Goal: Use online tool/utility: Utilize a website feature to perform a specific function

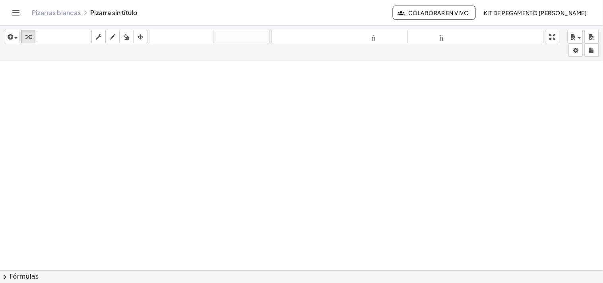
scroll to position [595, 0]
click at [14, 33] on div "button" at bounding box center [12, 37] width 12 height 10
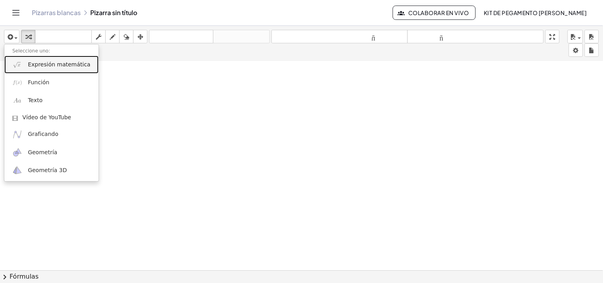
click at [47, 66] on font "Expresión matemática" at bounding box center [59, 64] width 62 height 6
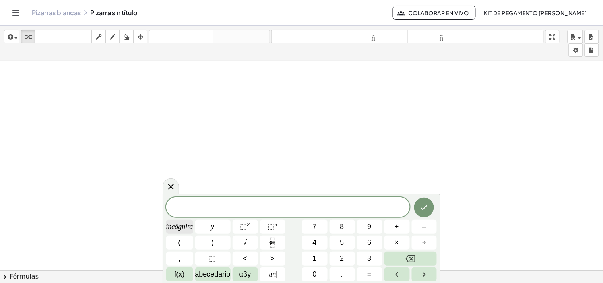
click at [169, 228] on font "incógnita" at bounding box center [179, 227] width 27 height 8
click at [418, 261] on button "Retroceso" at bounding box center [411, 259] width 53 height 14
click at [184, 244] on button "(" at bounding box center [179, 243] width 27 height 14
click at [181, 229] on font "incógnita" at bounding box center [179, 227] width 27 height 8
click at [419, 231] on button "–" at bounding box center [424, 227] width 25 height 14
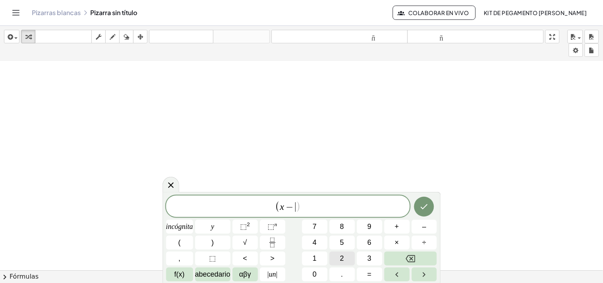
click at [344, 262] on font "2" at bounding box center [343, 259] width 4 height 8
click at [215, 241] on button ")" at bounding box center [212, 243] width 35 height 14
click at [240, 227] on font "⬚" at bounding box center [243, 227] width 7 height 8
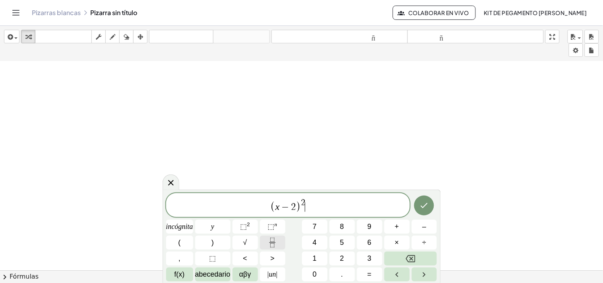
click at [271, 240] on icon "Fracción" at bounding box center [273, 240] width 4 height 4
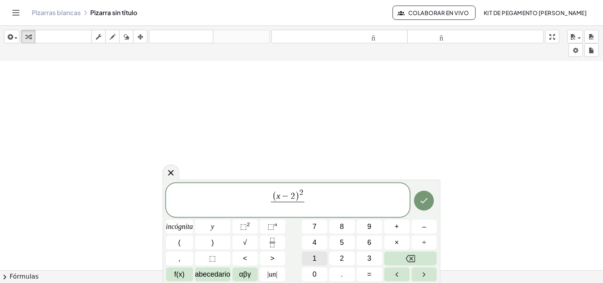
click at [317, 275] on font "0" at bounding box center [315, 275] width 4 height 8
click at [343, 276] on font "." at bounding box center [342, 275] width 2 height 8
click at [315, 257] on font "1" at bounding box center [315, 259] width 4 height 8
click at [249, 229] on span "⬚ 2" at bounding box center [245, 227] width 10 height 11
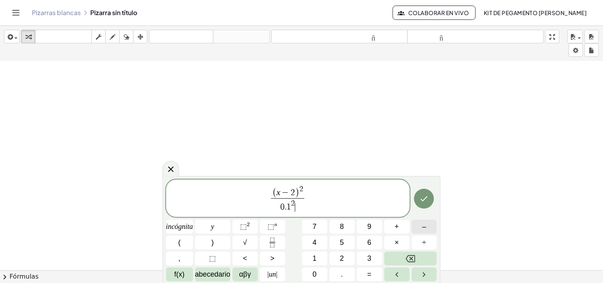
click at [427, 228] on button "–" at bounding box center [424, 227] width 25 height 14
click at [412, 261] on icon "Retroceso" at bounding box center [411, 259] width 10 height 10
click at [321, 197] on span "( x − 2 ) 2 0 . 1 2 ​ ​" at bounding box center [288, 199] width 244 height 29
click at [430, 225] on button "–" at bounding box center [424, 227] width 25 height 14
click at [180, 241] on font "(" at bounding box center [180, 243] width 2 height 8
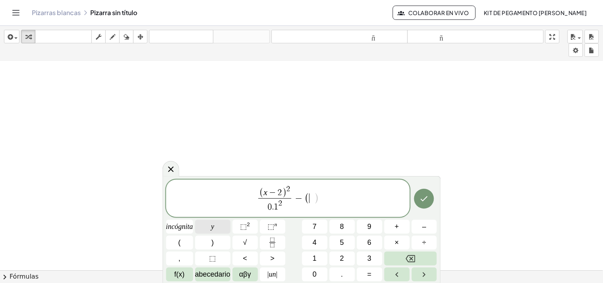
click at [209, 231] on button "y" at bounding box center [212, 227] width 35 height 14
click at [420, 228] on button "–" at bounding box center [424, 227] width 25 height 14
click at [316, 231] on font "7" at bounding box center [315, 227] width 4 height 8
click at [209, 241] on button ")" at bounding box center [212, 243] width 35 height 14
click at [244, 220] on button "⬚ 2" at bounding box center [245, 227] width 25 height 14
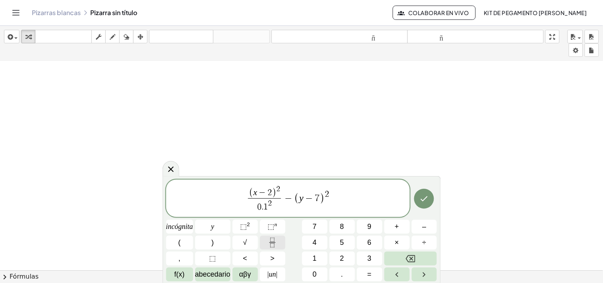
click at [275, 243] on icon "Fracción" at bounding box center [273, 243] width 10 height 10
click at [319, 275] on button "0" at bounding box center [314, 275] width 25 height 14
click at [337, 271] on button "." at bounding box center [342, 275] width 25 height 14
click at [337, 255] on button "2" at bounding box center [342, 259] width 25 height 14
click at [246, 228] on font "⬚" at bounding box center [243, 227] width 7 height 8
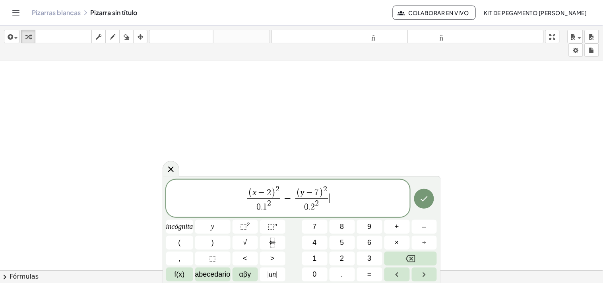
click at [343, 196] on span "( x − 2 ) 2 0 . 1 2 ​ − ( y − 7 ) 2 0 . 2 2 ​ ​" at bounding box center [288, 199] width 244 height 29
click at [369, 275] on font "=" at bounding box center [370, 275] width 4 height 8
click at [309, 255] on button "1" at bounding box center [314, 259] width 25 height 14
click at [426, 200] on icon "Hecho" at bounding box center [425, 199] width 10 height 10
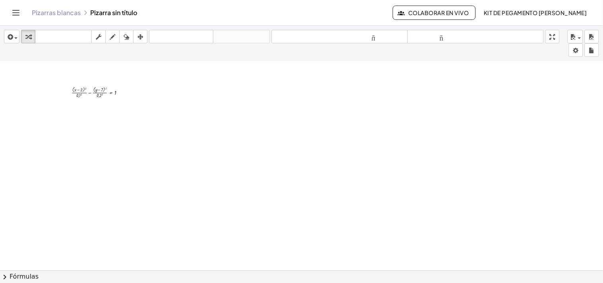
click at [145, 37] on div "button" at bounding box center [140, 37] width 10 height 10
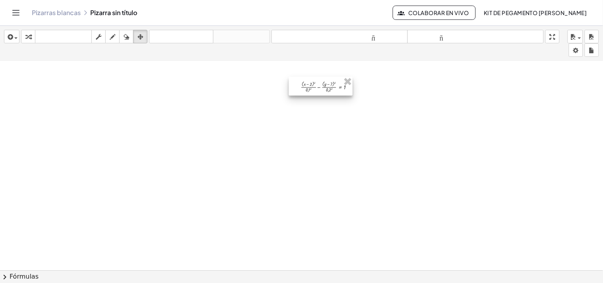
click at [319, 90] on div at bounding box center [321, 86] width 64 height 19
click at [452, 38] on font "tamaño_del_formato" at bounding box center [476, 37] width 132 height 8
drag, startPoint x: 452, startPoint y: 38, endPoint x: 355, endPoint y: 135, distance: 136.7
click at [452, 38] on font "tamaño_del_formato" at bounding box center [476, 37] width 132 height 8
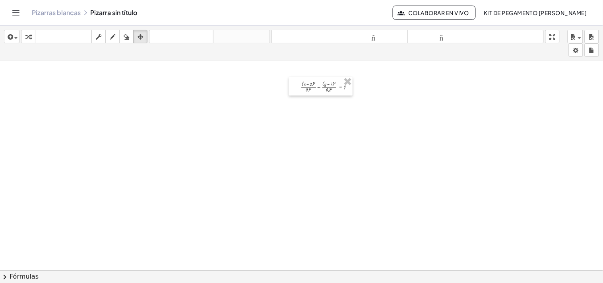
click at [452, 38] on font "tamaño_del_formato" at bounding box center [476, 37] width 132 height 8
click at [447, 38] on font "tamaño_del_formato" at bounding box center [476, 37] width 132 height 8
click at [29, 37] on icon "button" at bounding box center [28, 37] width 6 height 10
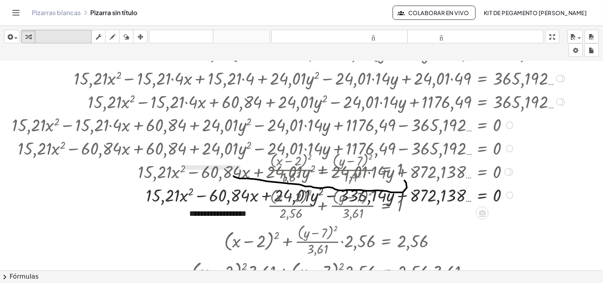
scroll to position [97, 0]
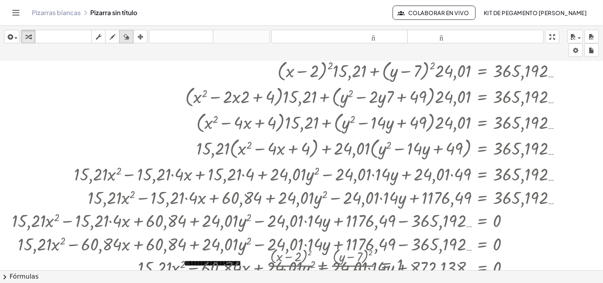
click at [139, 37] on icon "button" at bounding box center [141, 37] width 6 height 10
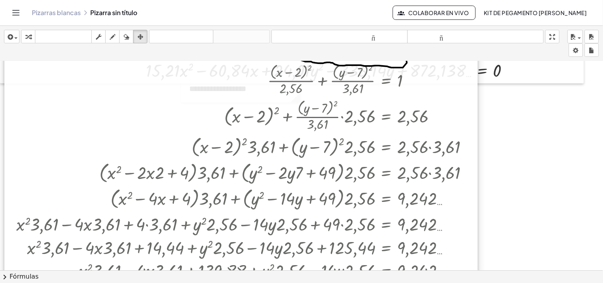
scroll to position [229, 0]
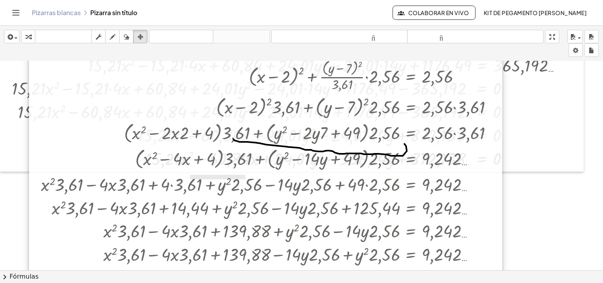
drag, startPoint x: 288, startPoint y: 158, endPoint x: 314, endPoint y: 18, distance: 142.9
click at [314, 18] on div "Actividades matemáticas fáciles de comprender Pizarras blancas Clases Cuenta ve…" at bounding box center [301, 141] width 603 height 283
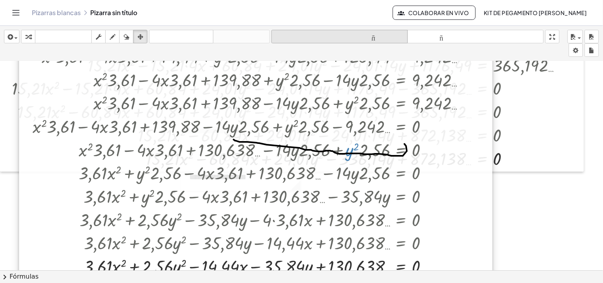
drag, startPoint x: 351, startPoint y: 180, endPoint x: 341, endPoint y: 32, distance: 148.4
click at [340, 31] on div "insertar Seleccione uno: Expresión matemática Función Texto Vídeo de YouTube Gr…" at bounding box center [301, 154] width 603 height 257
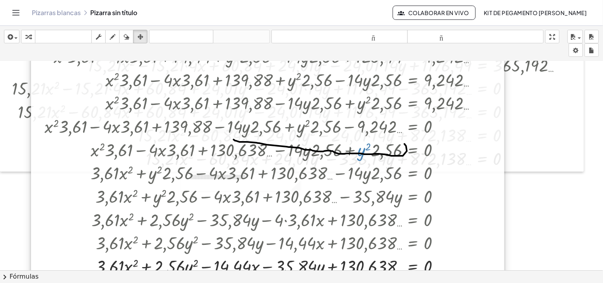
drag, startPoint x: 362, startPoint y: 218, endPoint x: 373, endPoint y: 85, distance: 133.3
click at [373, 85] on div at bounding box center [268, 56] width 474 height 448
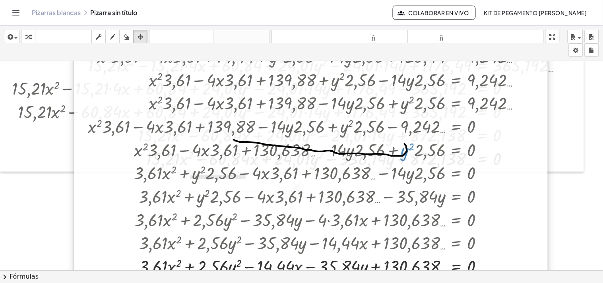
drag, startPoint x: 445, startPoint y: 185, endPoint x: 452, endPoint y: 122, distance: 63.2
click at [452, 122] on div at bounding box center [311, 56] width 474 height 448
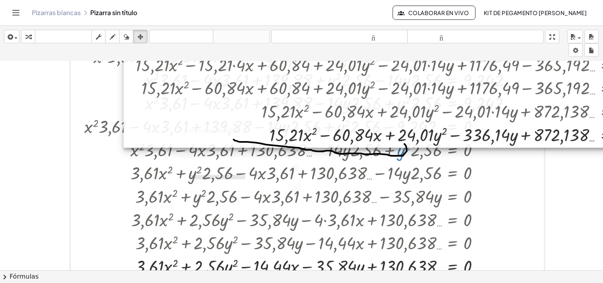
drag, startPoint x: 211, startPoint y: 126, endPoint x: 187, endPoint y: 66, distance: 64.5
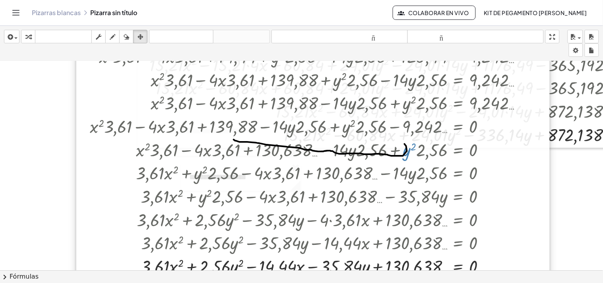
drag, startPoint x: 300, startPoint y: 163, endPoint x: 298, endPoint y: 121, distance: 42.3
click at [298, 121] on div at bounding box center [313, 56] width 474 height 448
click at [312, 136] on div at bounding box center [313, 56] width 474 height 448
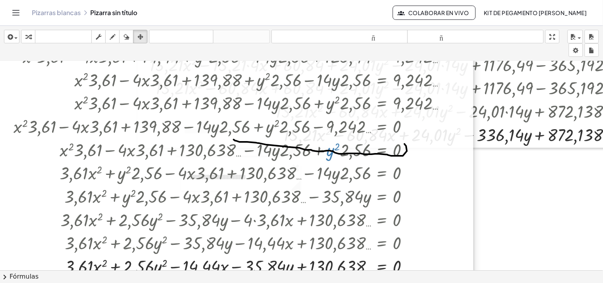
drag, startPoint x: 339, startPoint y: 139, endPoint x: 134, endPoint y: 126, distance: 204.9
click at [134, 126] on div at bounding box center [237, 56] width 474 height 448
drag, startPoint x: 474, startPoint y: 189, endPoint x: 465, endPoint y: 191, distance: 9.8
click at [465, 191] on div "+ · ( + x − 2 ) 2 · 1,6 2 + · ( + y − 7 ) 2 · 1,9 2 = 1 + · ( + x − 2 ) 2 · 2,5…" at bounding box center [237, 56] width 474 height 448
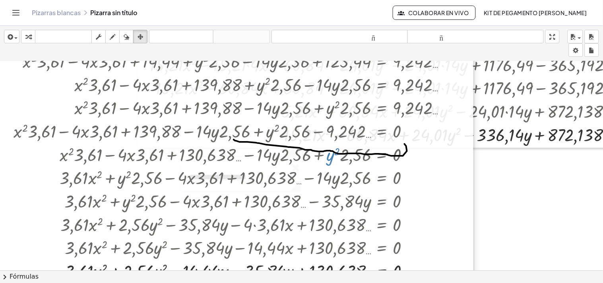
drag, startPoint x: 470, startPoint y: 192, endPoint x: 384, endPoint y: 197, distance: 86.1
click at [384, 197] on div at bounding box center [237, 61] width 474 height 448
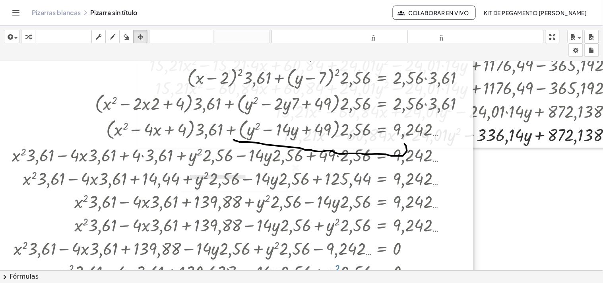
drag, startPoint x: 381, startPoint y: 207, endPoint x: 395, endPoint y: 189, distance: 22.9
click at [404, 283] on html "Actividades matemáticas fáciles de comprender Pizarras blancas Clases Cuenta ve…" at bounding box center [301, 141] width 603 height 283
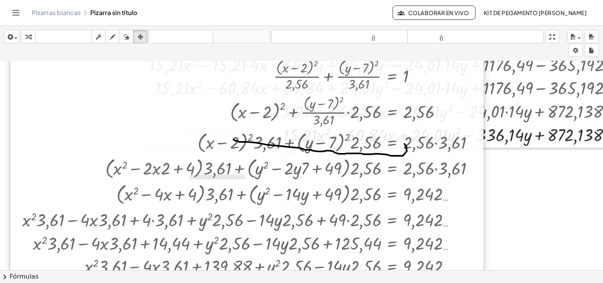
drag, startPoint x: 383, startPoint y: 101, endPoint x: 400, endPoint y: 263, distance: 162.9
click at [400, 263] on div at bounding box center [247, 243] width 474 height 448
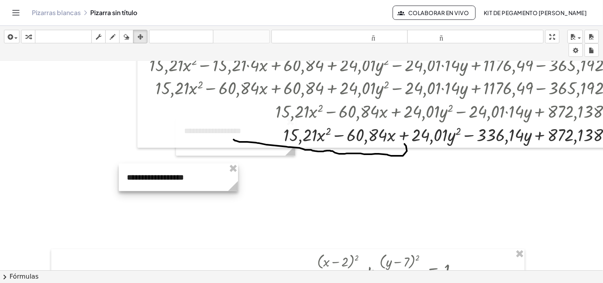
click at [185, 169] on div at bounding box center [178, 177] width 119 height 27
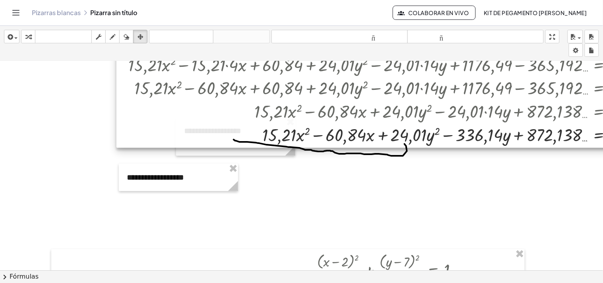
drag, startPoint x: 380, startPoint y: 107, endPoint x: 353, endPoint y: 99, distance: 28.4
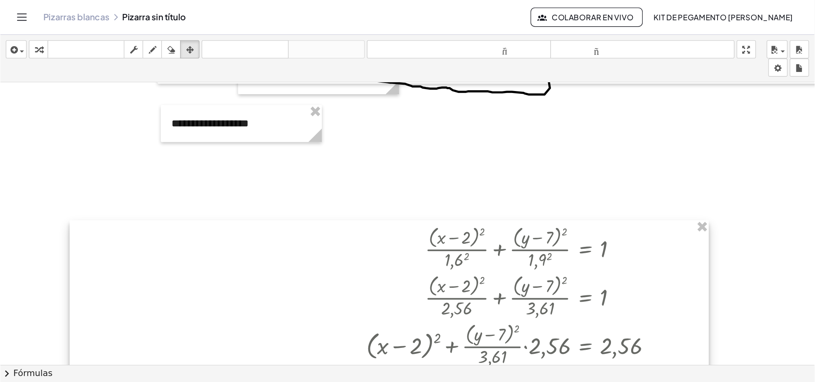
scroll to position [317, 0]
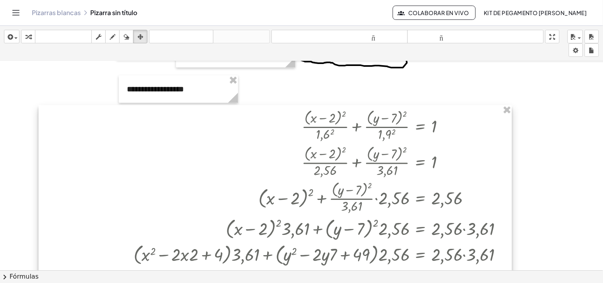
drag, startPoint x: 385, startPoint y: 200, endPoint x: 372, endPoint y: 144, distance: 57.1
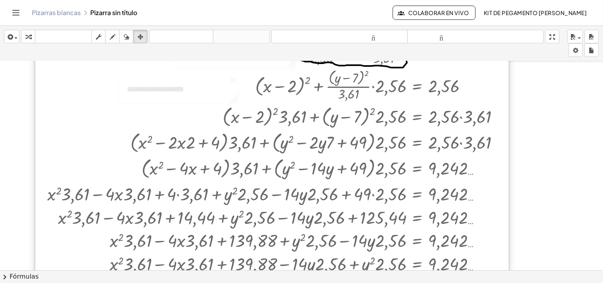
drag, startPoint x: 390, startPoint y: 214, endPoint x: 391, endPoint y: 180, distance: 34.2
click at [391, 93] on div at bounding box center [272, 217] width 474 height 448
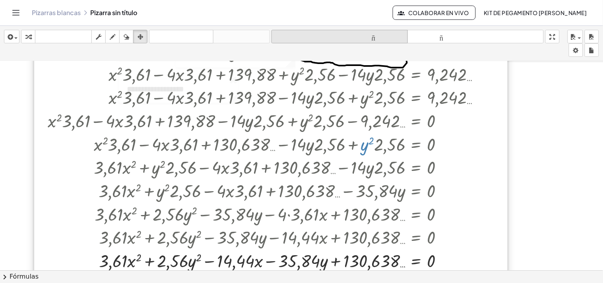
drag, startPoint x: 385, startPoint y: 66, endPoint x: 386, endPoint y: 37, distance: 29.1
click at [386, 37] on div "insertar Seleccione uno: Expresión matemática Función Texto Vídeo de YouTube Gr…" at bounding box center [301, 154] width 603 height 257
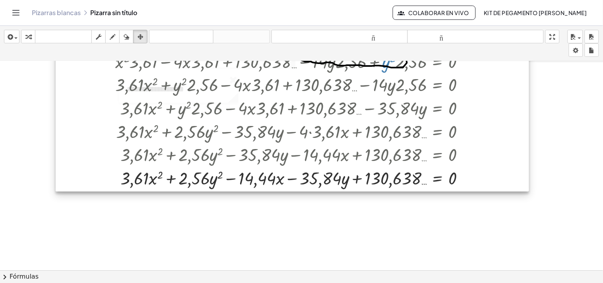
drag, startPoint x: 408, startPoint y: 70, endPoint x: 402, endPoint y: 44, distance: 26.9
click at [406, 42] on div "insertar Seleccione uno: Expresión matemática Función Texto Vídeo de YouTube Gr…" at bounding box center [301, 154] width 603 height 257
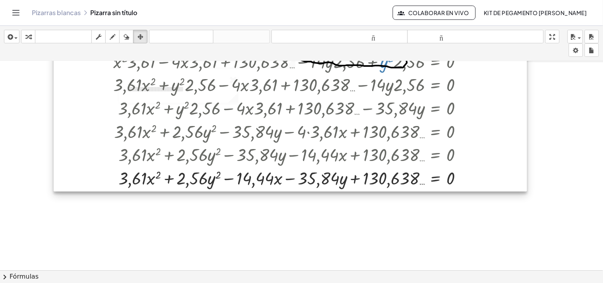
drag, startPoint x: 392, startPoint y: 179, endPoint x: 395, endPoint y: 146, distance: 33.6
click at [396, 144] on div "+ · ( + x − 2 ) 2 · 4,9 2 + · ( + y − 7 ) 2 · 3,9 2 = 1 + · ( + x − 2 ) 2 · 24,…" at bounding box center [362, 177] width 724 height 867
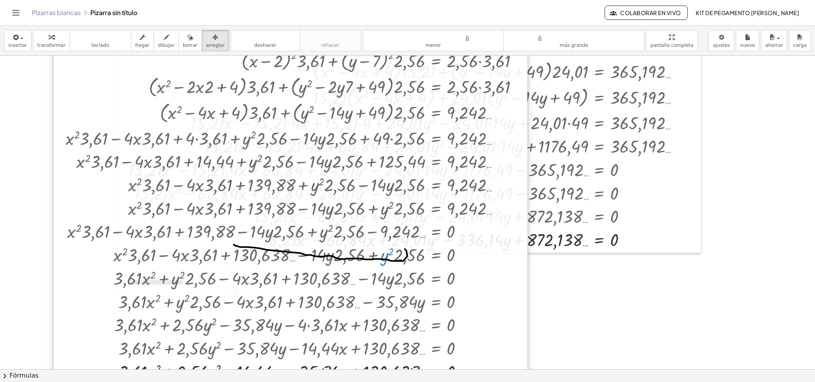
scroll to position [0, 0]
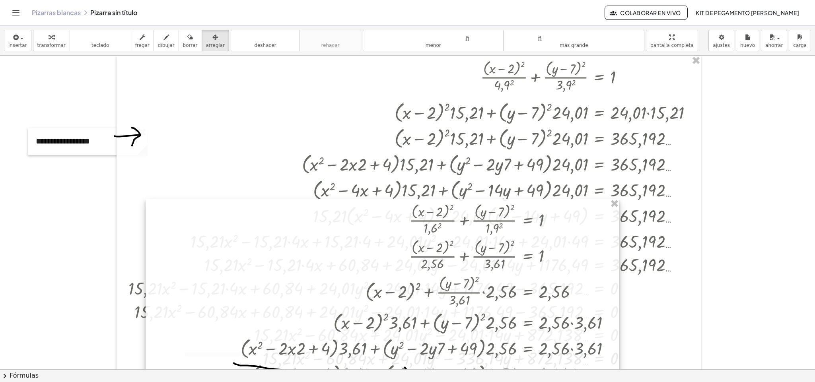
drag, startPoint x: 457, startPoint y: 211, endPoint x: 552, endPoint y: 358, distance: 175.0
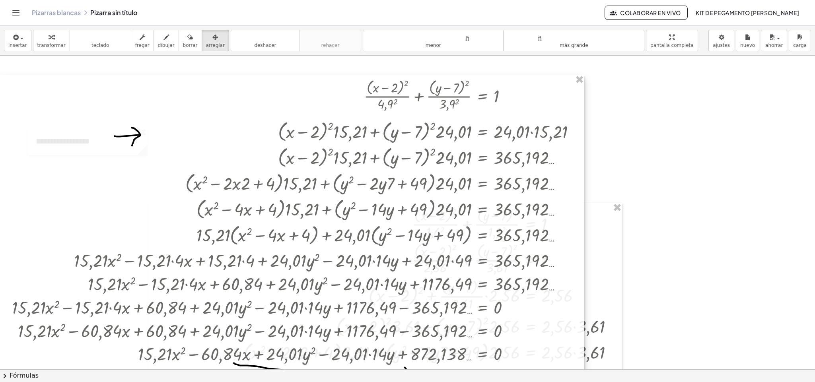
drag, startPoint x: 474, startPoint y: 197, endPoint x: 188, endPoint y: 206, distance: 286.2
click at [188, 206] on div at bounding box center [292, 233] width 584 height 316
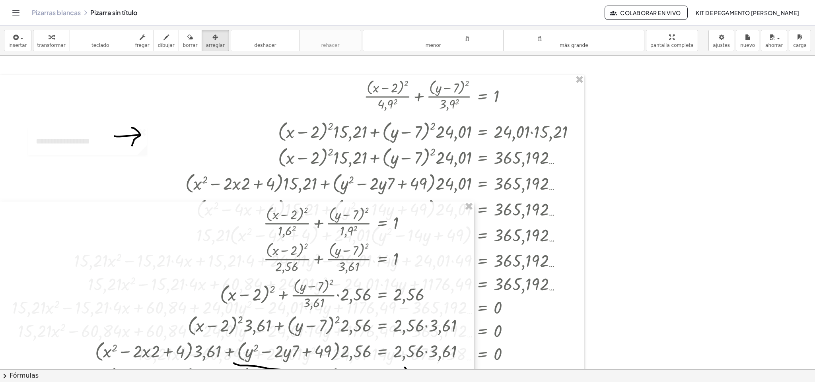
drag, startPoint x: 475, startPoint y: 257, endPoint x: 348, endPoint y: 259, distance: 126.9
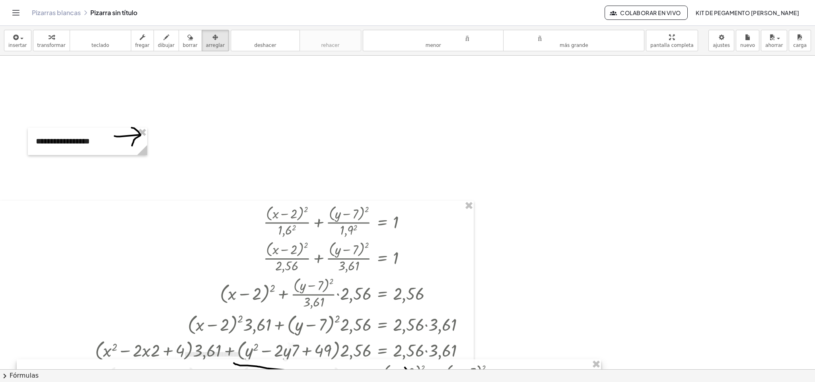
drag, startPoint x: 529, startPoint y: 159, endPoint x: 700, endPoint y: 406, distance: 299.9
click at [603, 283] on html "Actividades matemáticas fáciles de comprender Pizarras blancas Clases Cuenta ve…" at bounding box center [407, 191] width 815 height 382
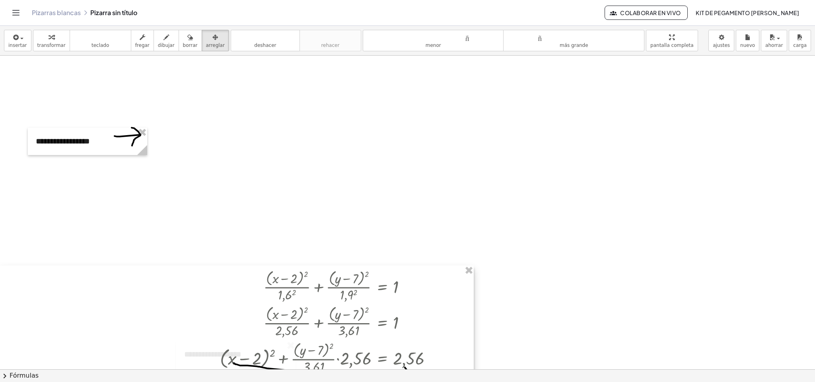
drag, startPoint x: 383, startPoint y: 248, endPoint x: 337, endPoint y: 360, distance: 120.6
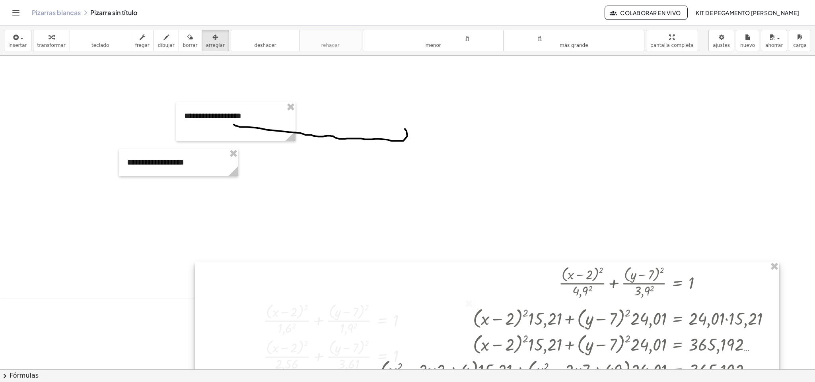
drag, startPoint x: 449, startPoint y: 232, endPoint x: 431, endPoint y: 320, distance: 89.7
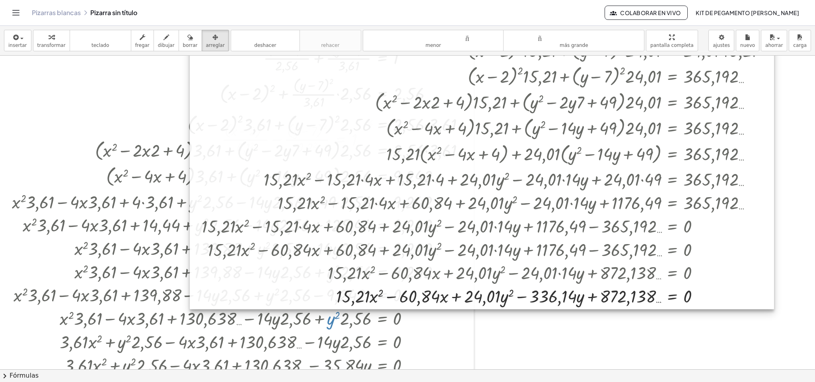
scroll to position [619, 0]
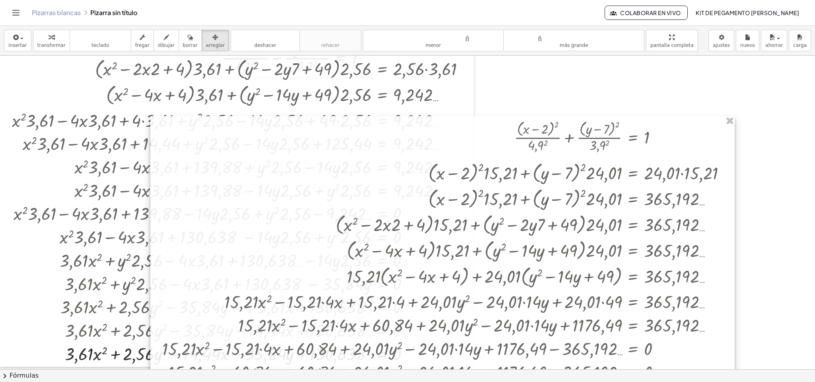
drag, startPoint x: 469, startPoint y: 95, endPoint x: 425, endPoint y: 292, distance: 201.0
click at [427, 283] on div at bounding box center [442, 274] width 584 height 316
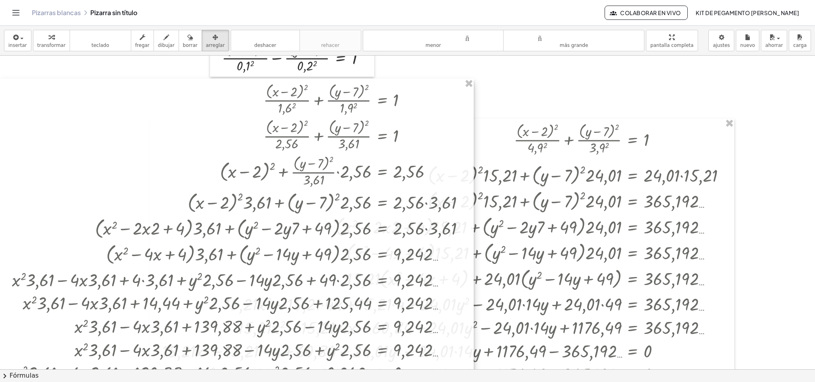
drag, startPoint x: 393, startPoint y: 247, endPoint x: 393, endPoint y: 261, distance: 14.3
click at [393, 261] on div at bounding box center [237, 303] width 474 height 448
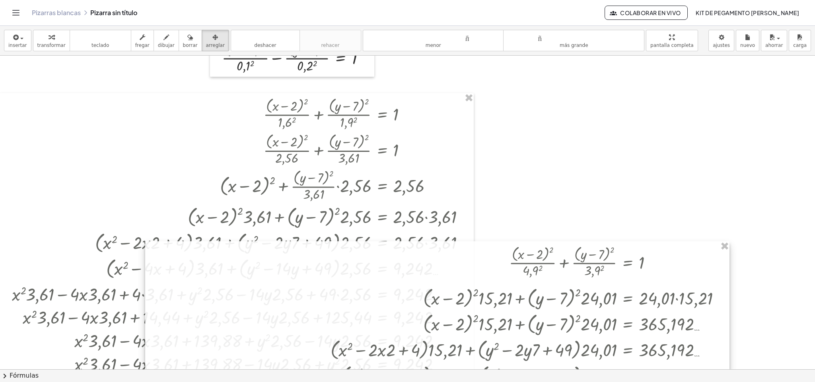
drag, startPoint x: 535, startPoint y: 309, endPoint x: 352, endPoint y: 89, distance: 285.9
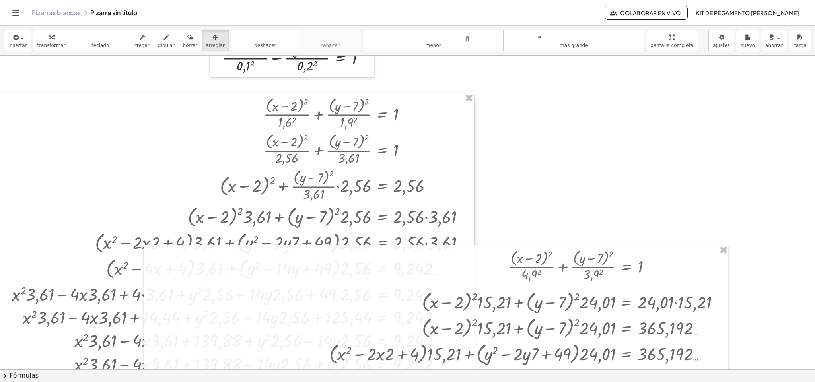
drag, startPoint x: 346, startPoint y: 125, endPoint x: 350, endPoint y: 172, distance: 46.7
click at [350, 171] on div "+ · ( + x − 2 ) 2 · 4,9 2 + · ( + y − 7 ) 2 · 3,9 2 = 1 + · ( + x − 2 ) 2 · 24,…" at bounding box center [407, 63] width 815 height 1253
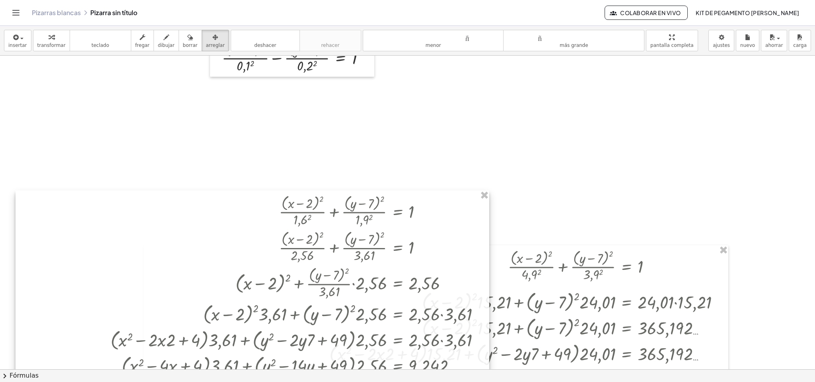
drag, startPoint x: 370, startPoint y: 240, endPoint x: 365, endPoint y: 241, distance: 4.9
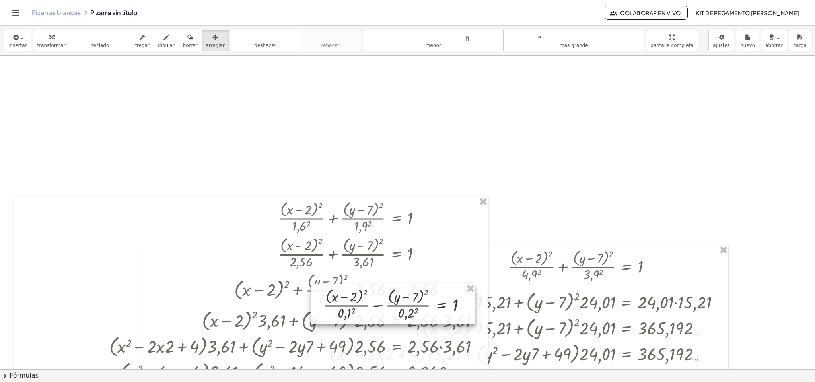
drag, startPoint x: 345, startPoint y: 69, endPoint x: 484, endPoint y: 270, distance: 244.2
click at [455, 283] on div at bounding box center [393, 304] width 164 height 40
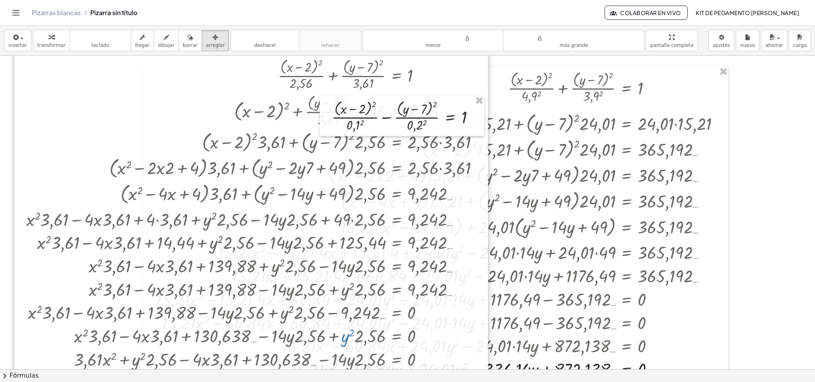
scroll to position [798, 0]
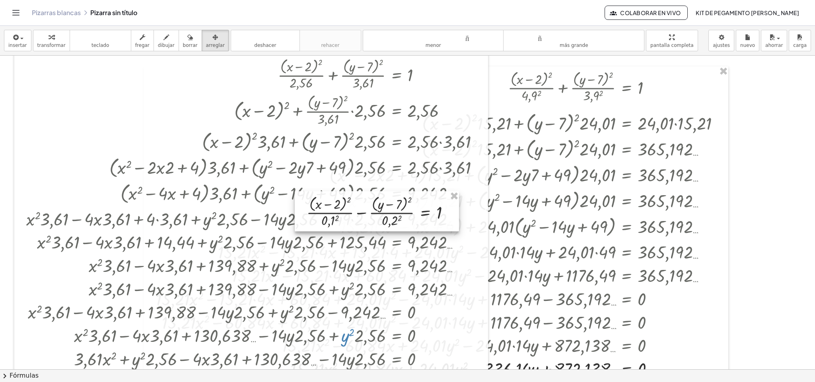
drag, startPoint x: 435, startPoint y: 124, endPoint x: 412, endPoint y: 227, distance: 105.6
click at [407, 227] on div at bounding box center [377, 211] width 164 height 40
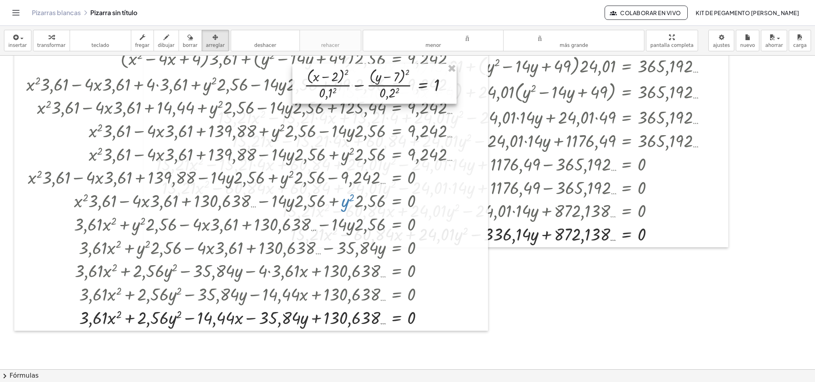
scroll to position [940, 0]
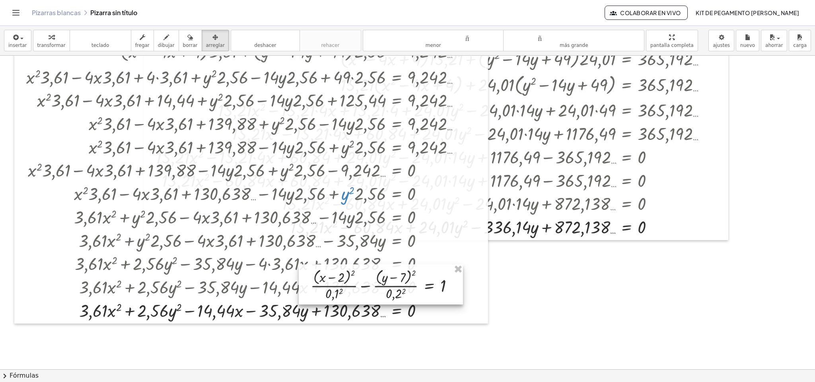
drag, startPoint x: 426, startPoint y: 88, endPoint x: 442, endPoint y: 301, distance: 213.0
click at [442, 283] on div at bounding box center [381, 285] width 164 height 40
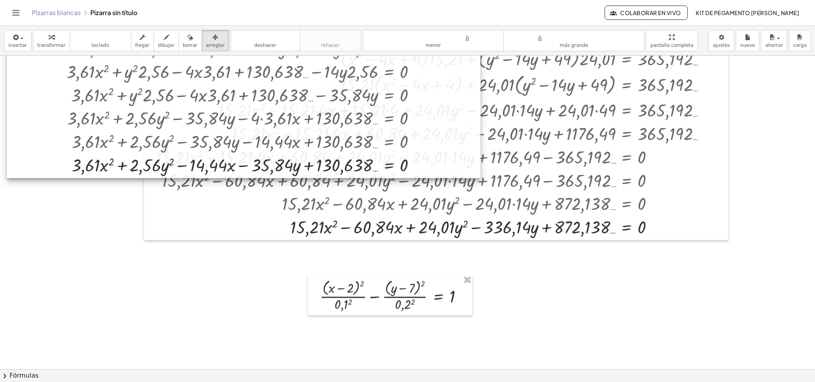
drag, startPoint x: 423, startPoint y: 232, endPoint x: 431, endPoint y: 61, distance: 171.3
click at [432, 23] on div "Actividades matemáticas fáciles de comprender Pizarras blancas Clases Cuenta ve…" at bounding box center [407, 191] width 815 height 382
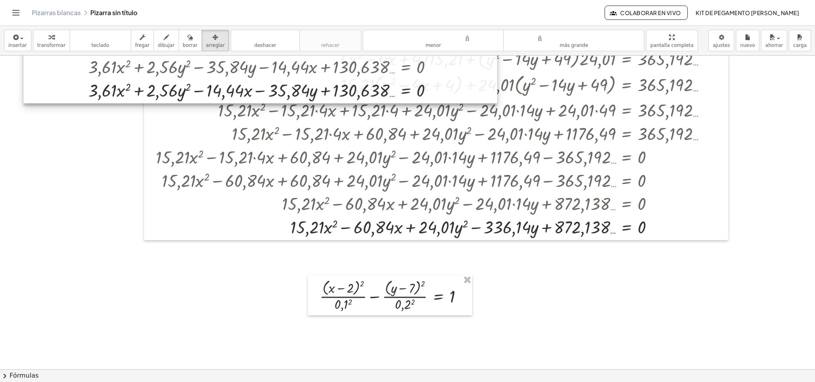
drag, startPoint x: 413, startPoint y: 86, endPoint x: 412, endPoint y: 0, distance: 86.3
click at [411, 7] on div "Actividades matemáticas fáciles de comprender Pizarras blancas Clases Cuenta ve…" at bounding box center [407, 191] width 815 height 382
click at [412, 1] on div "Pizarras blancas Pizarra sin título Colaborar en vivo KIT DE PEGAMENTO [PERSON_…" at bounding box center [408, 12] width 796 height 25
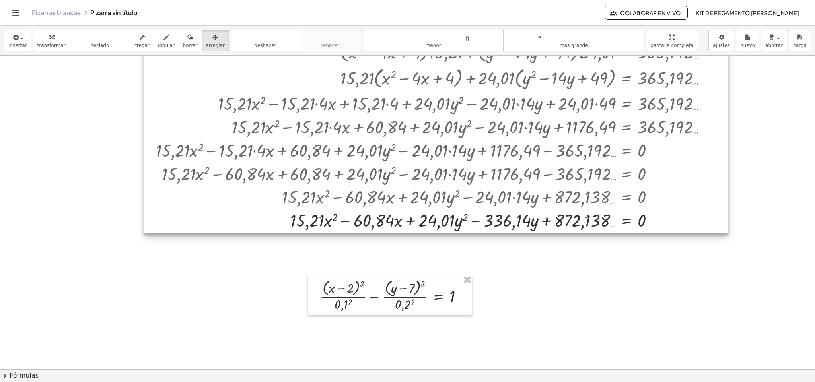
drag, startPoint x: 436, startPoint y: 136, endPoint x: 468, endPoint y: -36, distance: 175.2
click at [468, 0] on html "Actividades matemáticas fáciles de comprender Pizarras blancas Clases Cuenta ve…" at bounding box center [407, 191] width 815 height 382
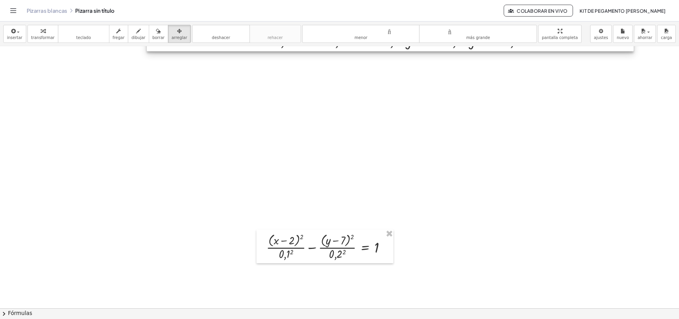
scroll to position [1059, 0]
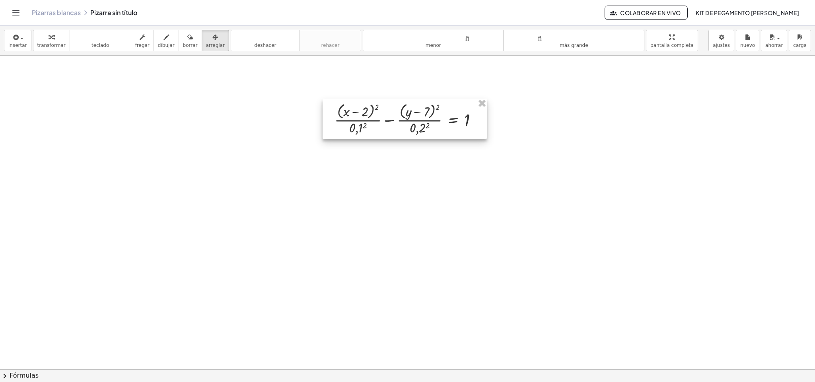
drag, startPoint x: 440, startPoint y: 181, endPoint x: 455, endPoint y: 124, distance: 59.3
click at [455, 124] on div at bounding box center [405, 119] width 164 height 40
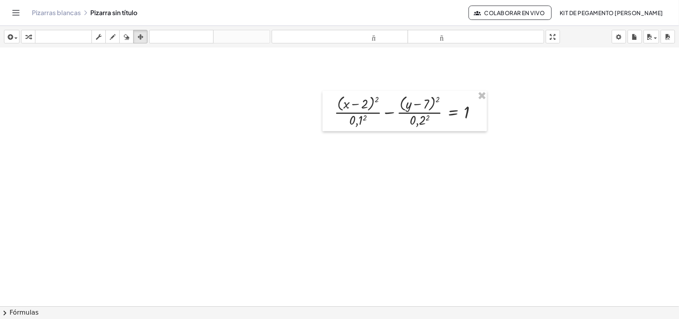
click at [479, 42] on button "tamaño_del_formato más grande" at bounding box center [476, 37] width 136 height 14
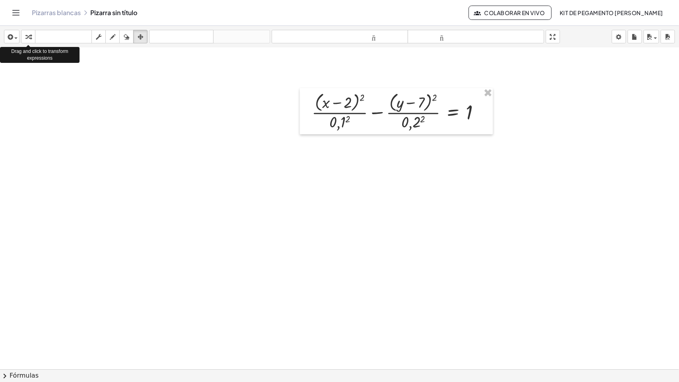
drag, startPoint x: 29, startPoint y: 34, endPoint x: 339, endPoint y: 122, distance: 322.0
click at [29, 34] on icon "button" at bounding box center [28, 37] width 6 height 10
click at [339, 122] on div at bounding box center [399, 111] width 183 height 42
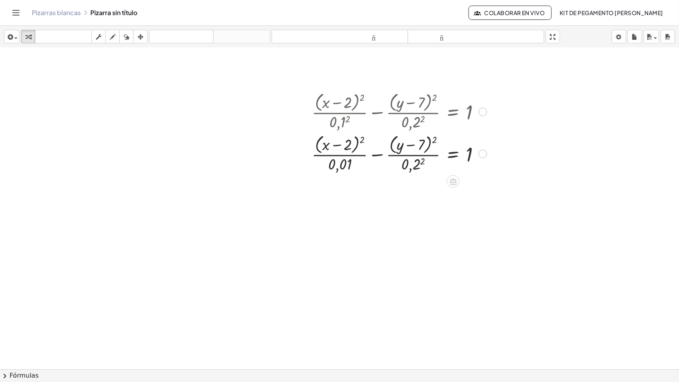
click at [417, 165] on div at bounding box center [399, 153] width 183 height 42
drag, startPoint x: 340, startPoint y: 165, endPoint x: 481, endPoint y: 165, distance: 140.4
click at [481, 165] on div at bounding box center [399, 153] width 183 height 42
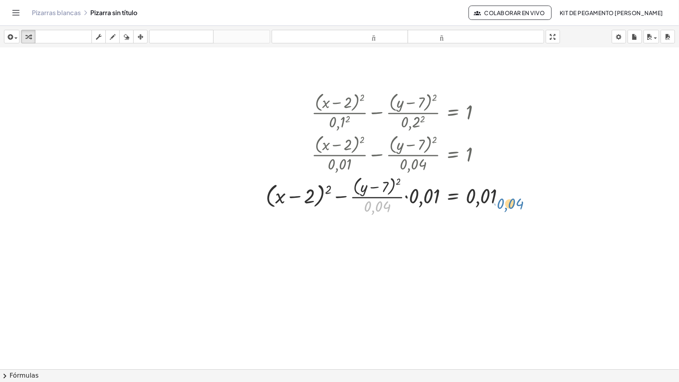
drag, startPoint x: 377, startPoint y: 205, endPoint x: 510, endPoint y: 202, distance: 133.3
click at [510, 202] on div at bounding box center [388, 195] width 253 height 42
drag, startPoint x: 386, startPoint y: 210, endPoint x: 512, endPoint y: 203, distance: 125.9
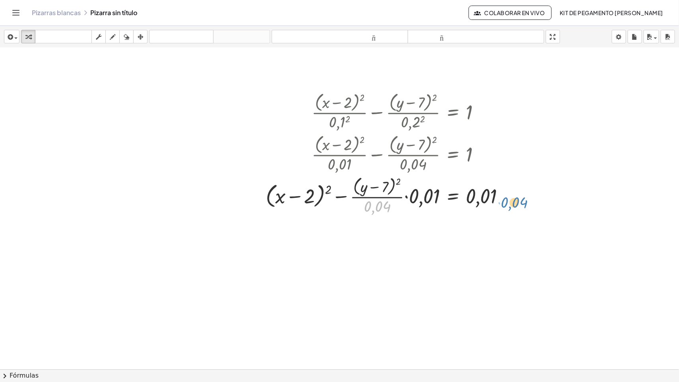
click at [513, 204] on div at bounding box center [388, 195] width 253 height 42
click at [512, 203] on div at bounding box center [388, 195] width 253 height 42
drag, startPoint x: 436, startPoint y: 194, endPoint x: 500, endPoint y: 203, distance: 65.4
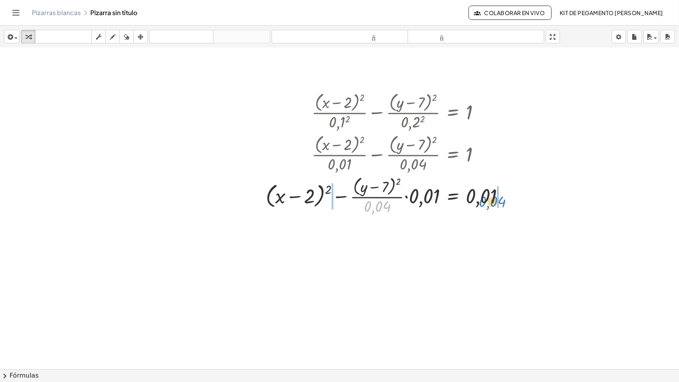
click at [500, 203] on div at bounding box center [388, 195] width 253 height 42
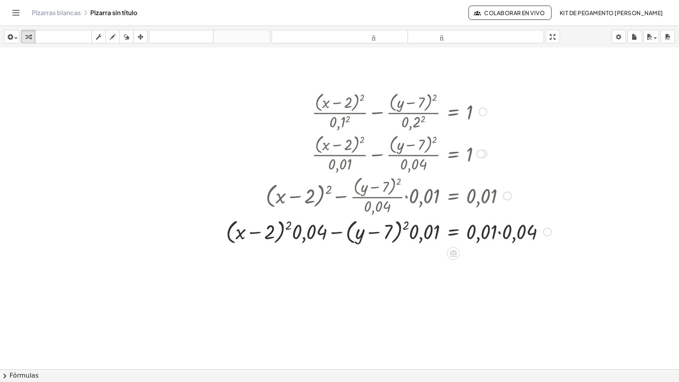
click at [290, 224] on div at bounding box center [389, 231] width 334 height 30
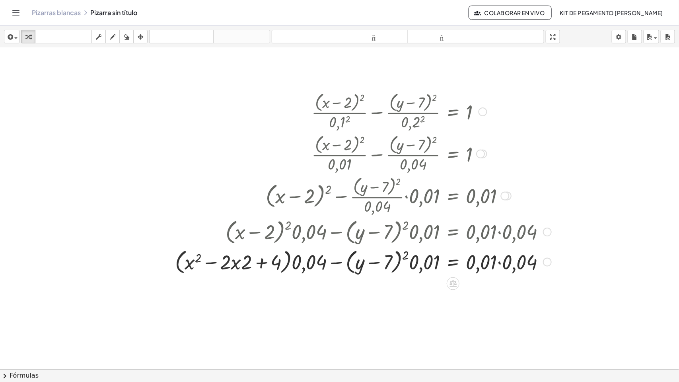
click at [404, 257] on div at bounding box center [363, 261] width 384 height 30
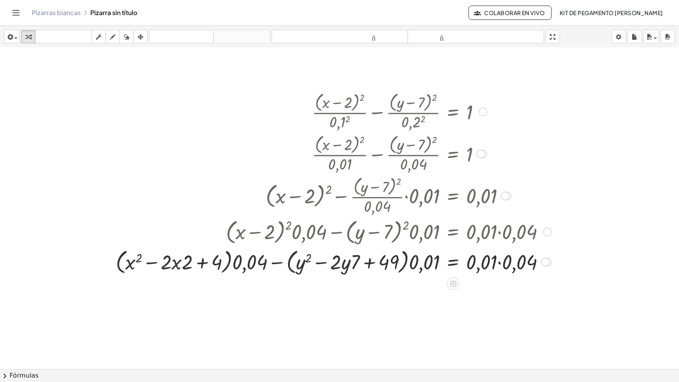
click at [495, 263] on div at bounding box center [334, 261] width 444 height 30
click at [498, 261] on div at bounding box center [334, 261] width 444 height 30
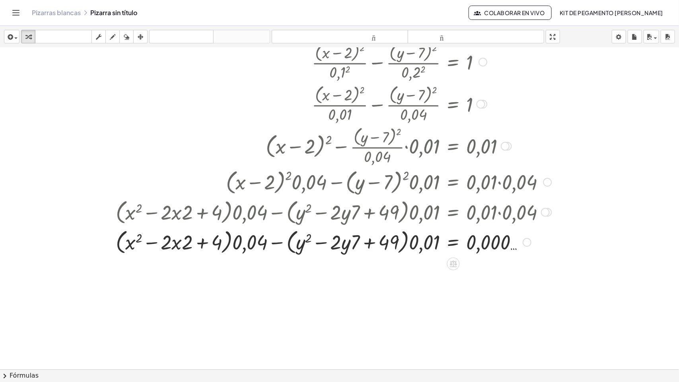
scroll to position [1158, 0]
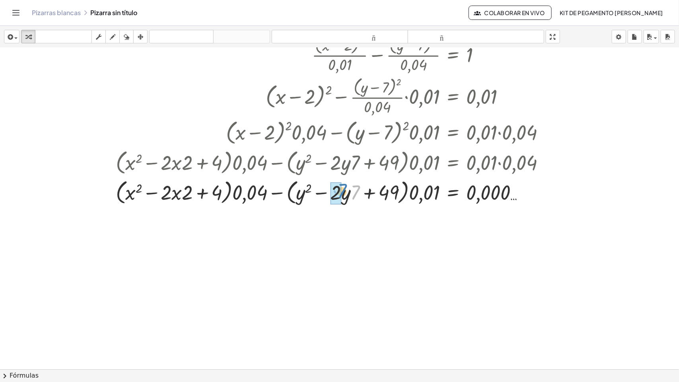
drag, startPoint x: 356, startPoint y: 191, endPoint x: 341, endPoint y: 190, distance: 16.0
drag, startPoint x: 189, startPoint y: 192, endPoint x: 170, endPoint y: 191, distance: 19.5
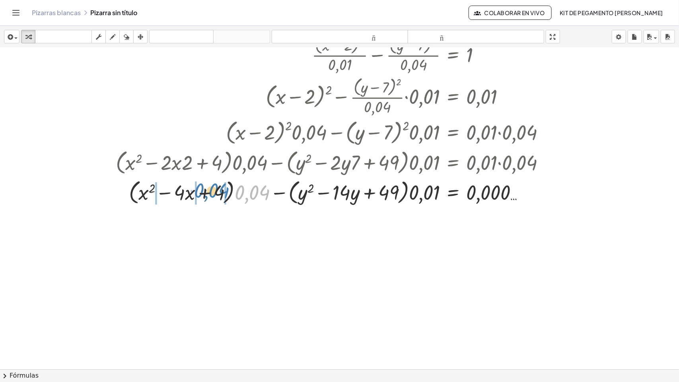
drag, startPoint x: 257, startPoint y: 196, endPoint x: 215, endPoint y: 194, distance: 41.4
click at [215, 194] on div at bounding box center [334, 192] width 444 height 30
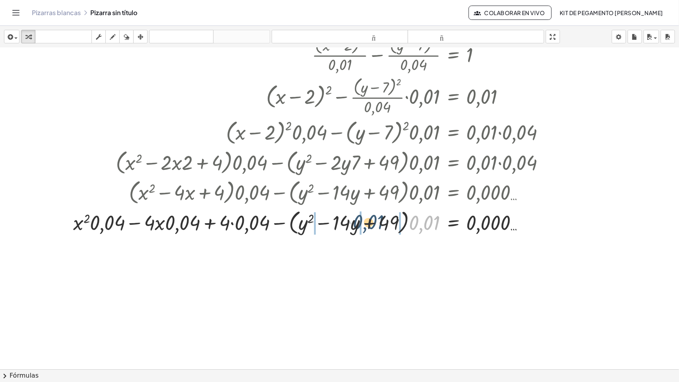
drag, startPoint x: 420, startPoint y: 227, endPoint x: 362, endPoint y: 223, distance: 57.8
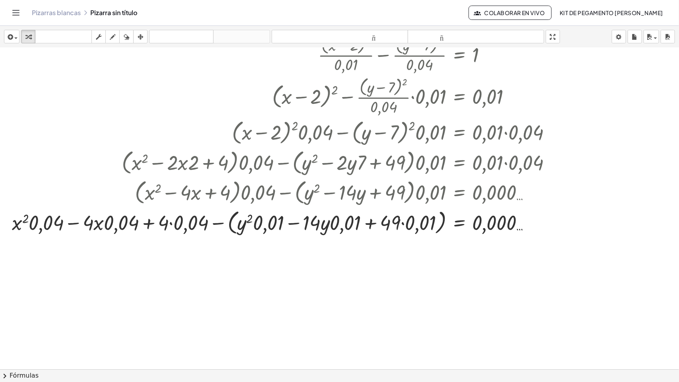
drag, startPoint x: 223, startPoint y: 262, endPoint x: 283, endPoint y: 270, distance: 60.2
drag, startPoint x: 104, startPoint y: 228, endPoint x: 74, endPoint y: 223, distance: 31.0
click at [74, 223] on div at bounding box center [285, 222] width 554 height 30
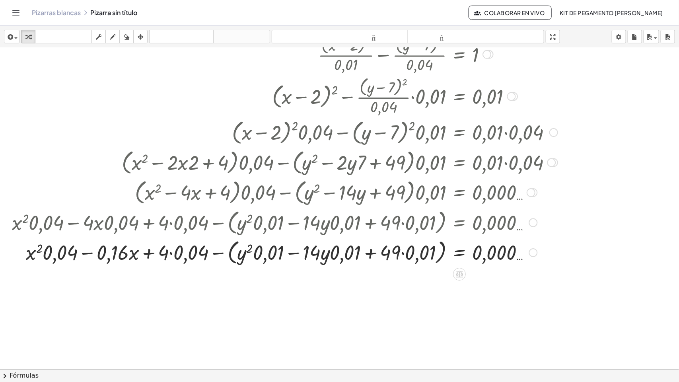
click at [168, 253] on div at bounding box center [285, 252] width 554 height 30
click at [174, 257] on div at bounding box center [285, 252] width 554 height 30
click at [173, 256] on div at bounding box center [285, 252] width 554 height 30
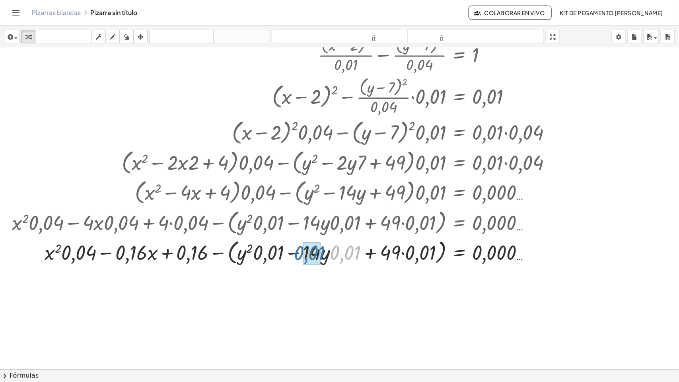
drag, startPoint x: 347, startPoint y: 256, endPoint x: 311, endPoint y: 256, distance: 35.4
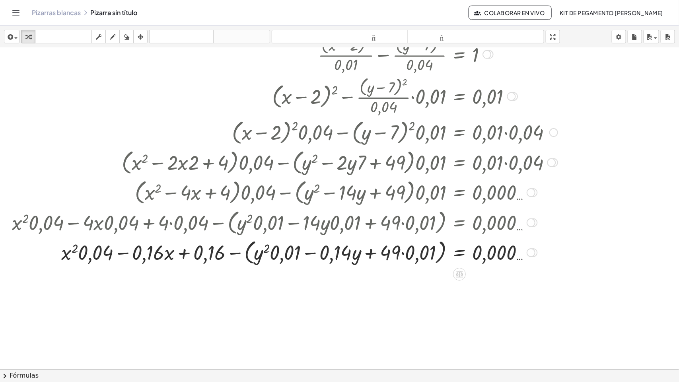
click at [405, 258] on div at bounding box center [285, 252] width 554 height 30
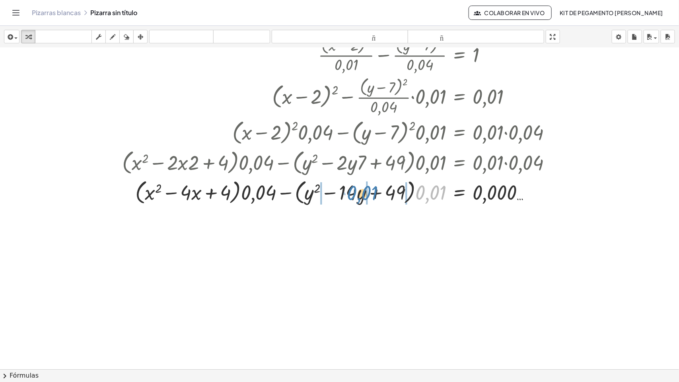
drag, startPoint x: 440, startPoint y: 197, endPoint x: 369, endPoint y: 198, distance: 71.2
click at [369, 198] on div at bounding box center [340, 192] width 444 height 30
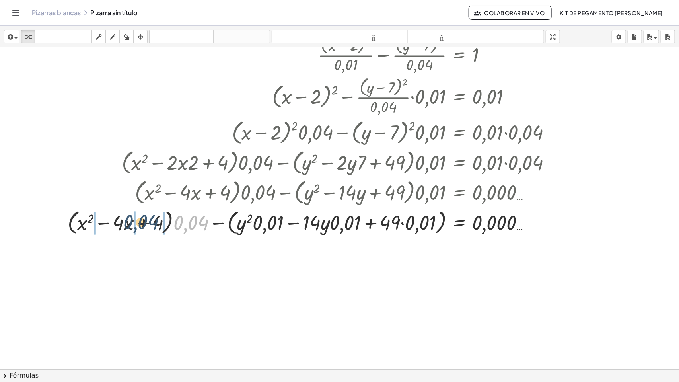
drag, startPoint x: 163, startPoint y: 228, endPoint x: 141, endPoint y: 226, distance: 22.0
click at [141, 226] on div at bounding box center [313, 222] width 498 height 30
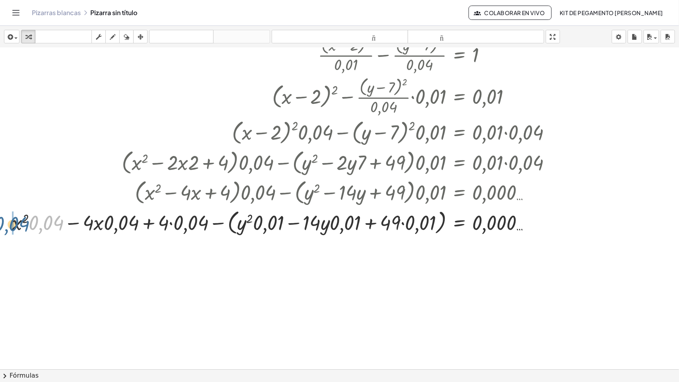
drag, startPoint x: 25, startPoint y: 224, endPoint x: 17, endPoint y: 226, distance: 8.2
click at [18, 226] on div at bounding box center [285, 222] width 554 height 30
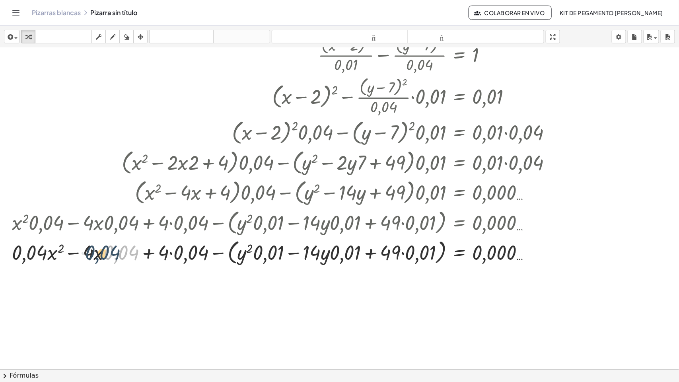
click at [105, 254] on div at bounding box center [285, 252] width 554 height 30
click at [172, 254] on div at bounding box center [285, 252] width 554 height 30
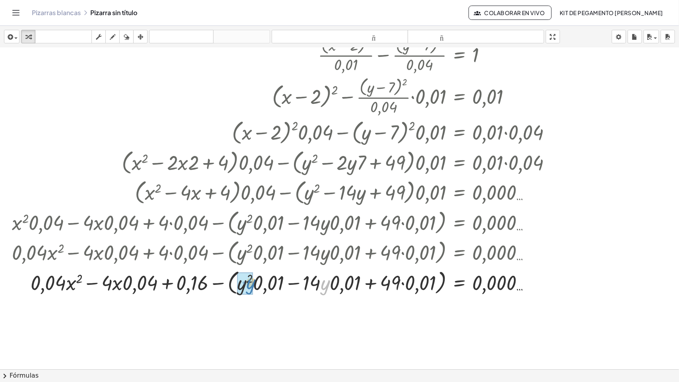
drag, startPoint x: 327, startPoint y: 288, endPoint x: 253, endPoint y: 287, distance: 74.4
click at [253, 283] on div at bounding box center [285, 282] width 554 height 30
click at [255, 283] on div at bounding box center [285, 282] width 554 height 30
click at [259, 283] on div at bounding box center [285, 282] width 554 height 30
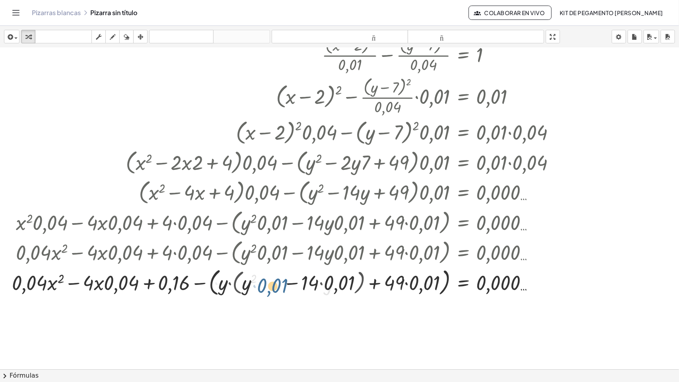
click at [265, 283] on div at bounding box center [287, 281] width 558 height 33
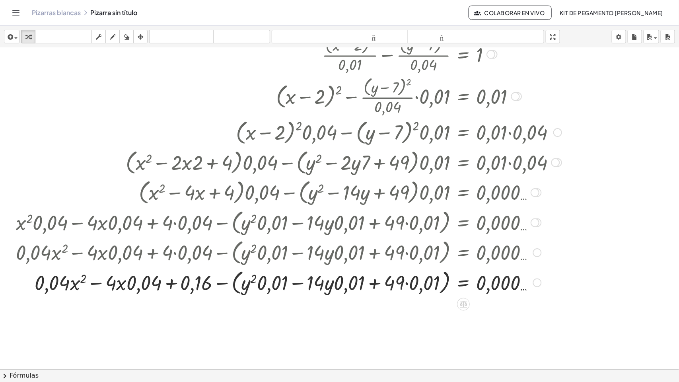
click at [405, 283] on div at bounding box center [289, 282] width 554 height 30
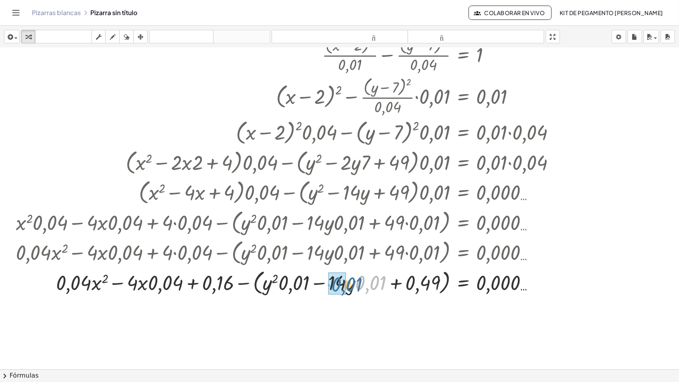
drag, startPoint x: 362, startPoint y: 284, endPoint x: 337, endPoint y: 285, distance: 25.1
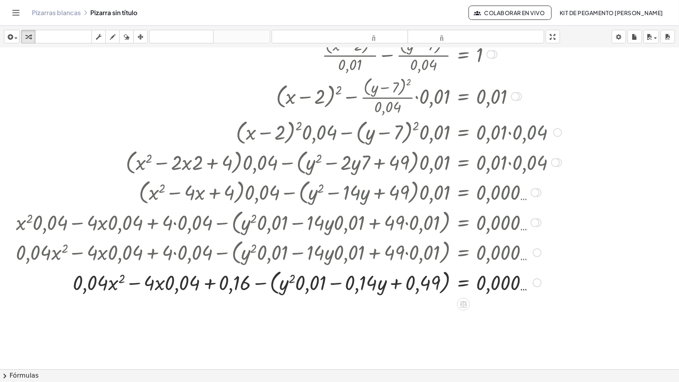
click at [288, 283] on div at bounding box center [289, 282] width 554 height 30
click at [289, 278] on div at bounding box center [289, 282] width 554 height 30
click at [292, 278] on div at bounding box center [289, 282] width 554 height 30
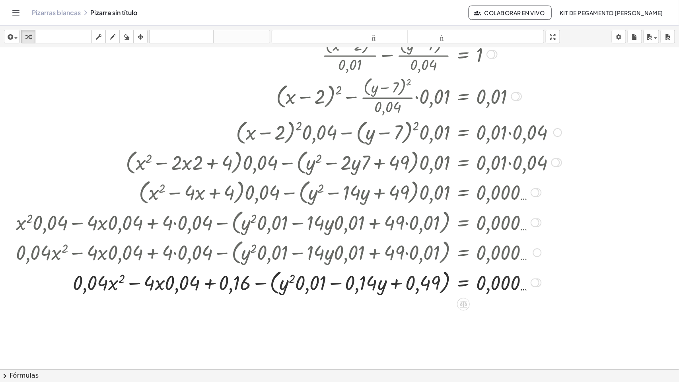
click at [292, 278] on div at bounding box center [289, 282] width 554 height 30
drag, startPoint x: 368, startPoint y: 283, endPoint x: 295, endPoint y: 287, distance: 73.3
click at [295, 283] on div at bounding box center [289, 282] width 554 height 30
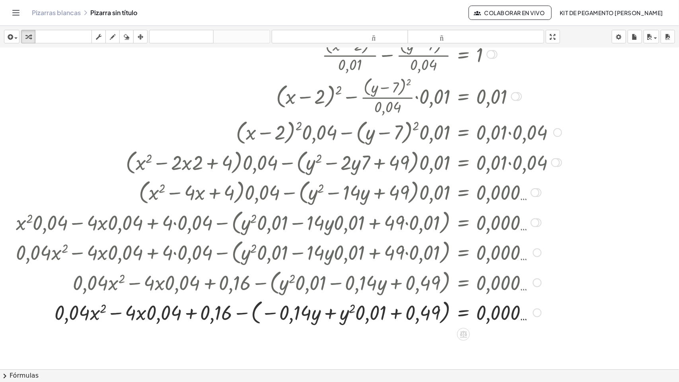
click at [255, 283] on div at bounding box center [289, 312] width 554 height 30
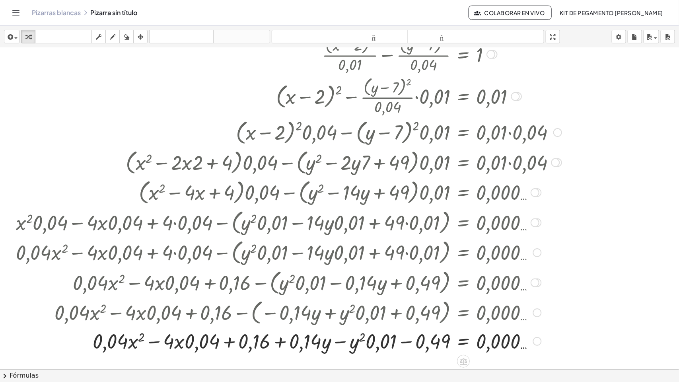
scroll to position [1208, 0]
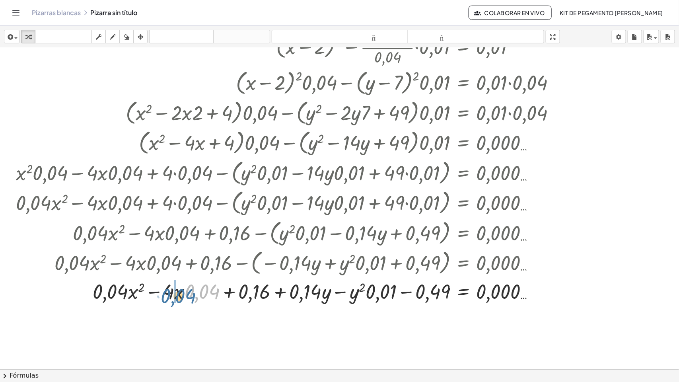
drag, startPoint x: 185, startPoint y: 296, endPoint x: 176, endPoint y: 294, distance: 9.8
click at [176, 283] on div at bounding box center [289, 290] width 554 height 27
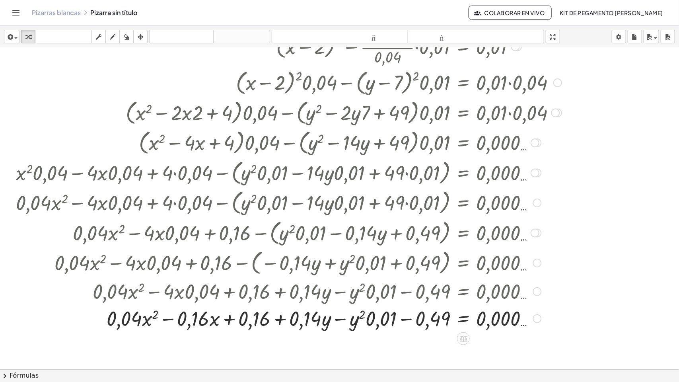
scroll to position [1253, 0]
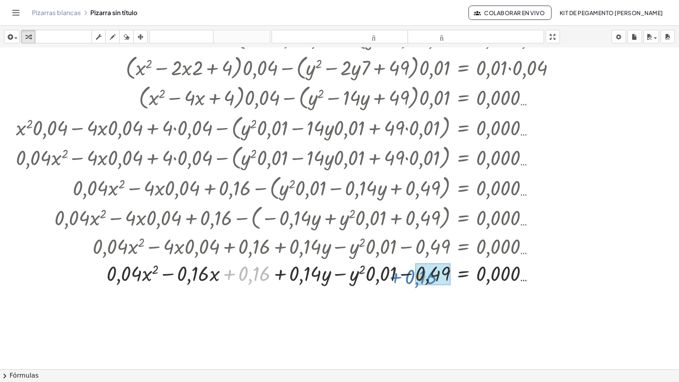
drag, startPoint x: 263, startPoint y: 277, endPoint x: 430, endPoint y: 281, distance: 166.7
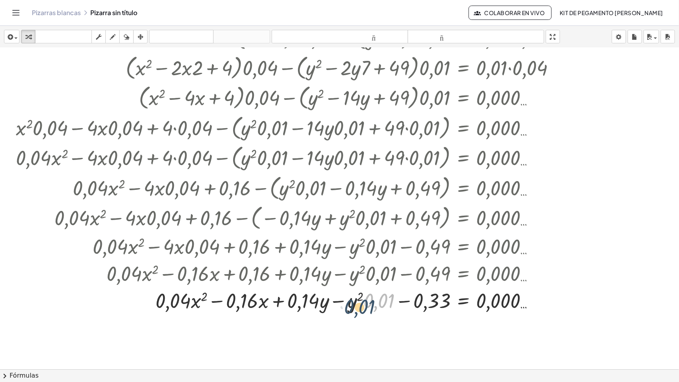
drag, startPoint x: 381, startPoint y: 298, endPoint x: 355, endPoint y: 305, distance: 27.1
click at [357, 283] on div at bounding box center [289, 299] width 554 height 27
click at [355, 283] on div at bounding box center [289, 299] width 554 height 27
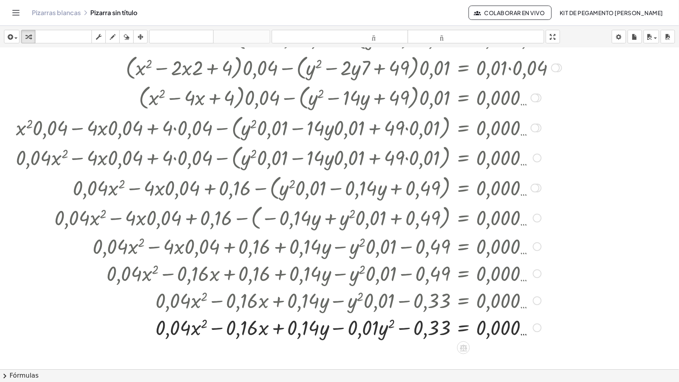
scroll to position [1303, 0]
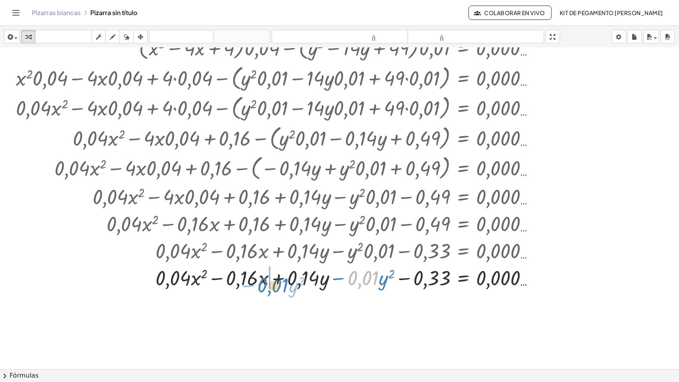
drag, startPoint x: 363, startPoint y: 280, endPoint x: 264, endPoint y: 288, distance: 99.7
click at [264, 283] on div at bounding box center [289, 277] width 554 height 27
click at [249, 283] on div at bounding box center [289, 277] width 554 height 27
click at [245, 283] on div at bounding box center [289, 277] width 554 height 27
drag, startPoint x: 274, startPoint y: 285, endPoint x: 243, endPoint y: 280, distance: 31.3
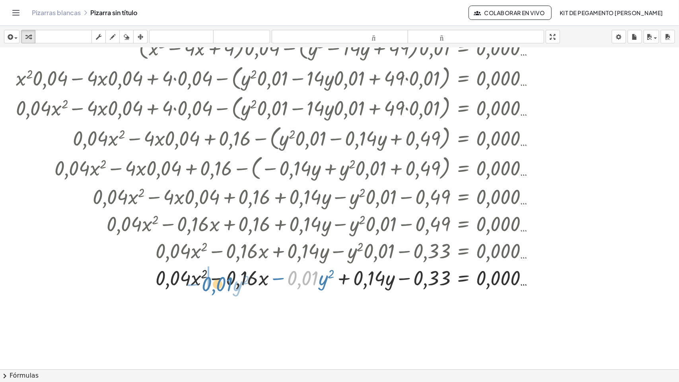
drag, startPoint x: 295, startPoint y: 281, endPoint x: 208, endPoint y: 288, distance: 87.0
click at [209, 283] on div at bounding box center [299, 277] width 532 height 27
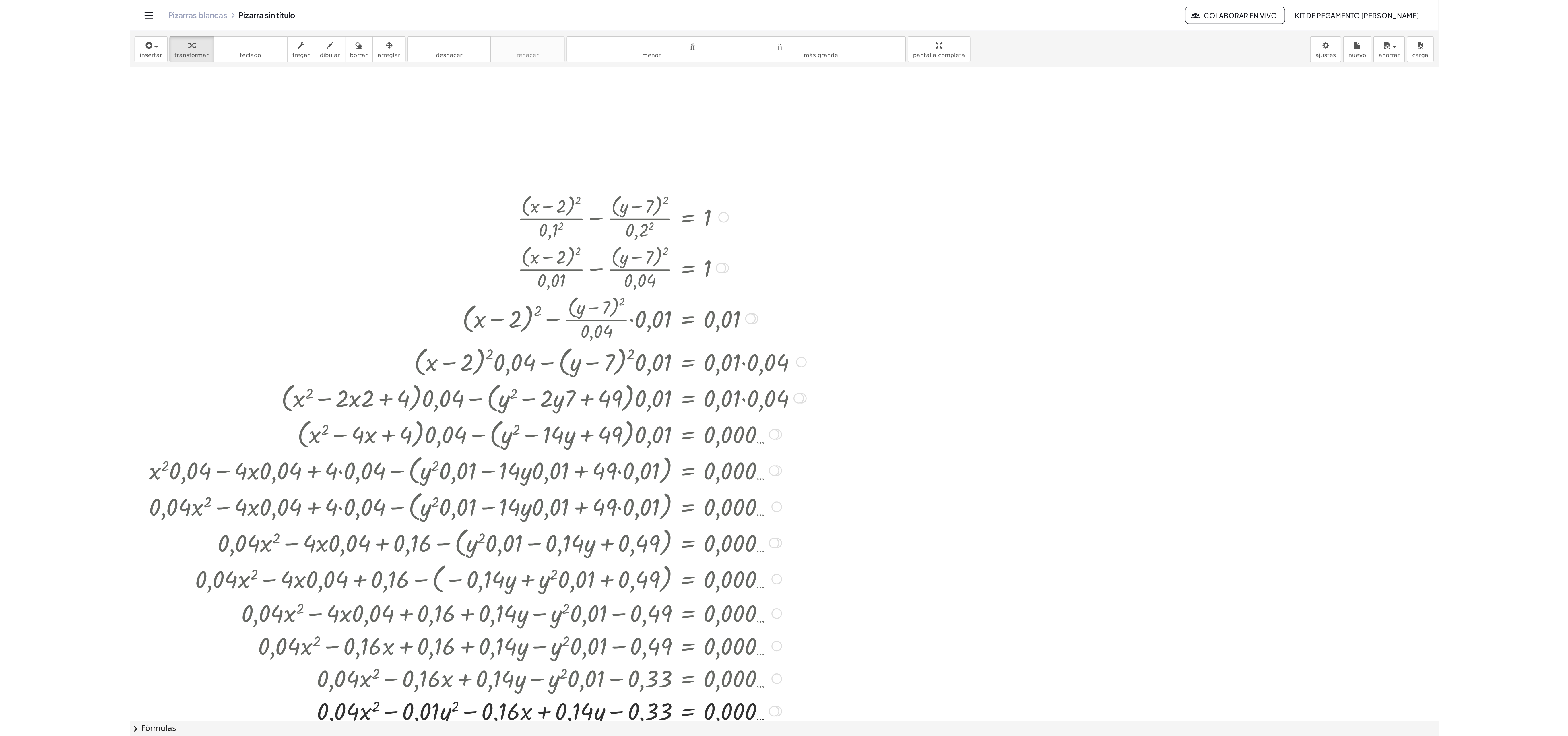
scroll to position [768, 0]
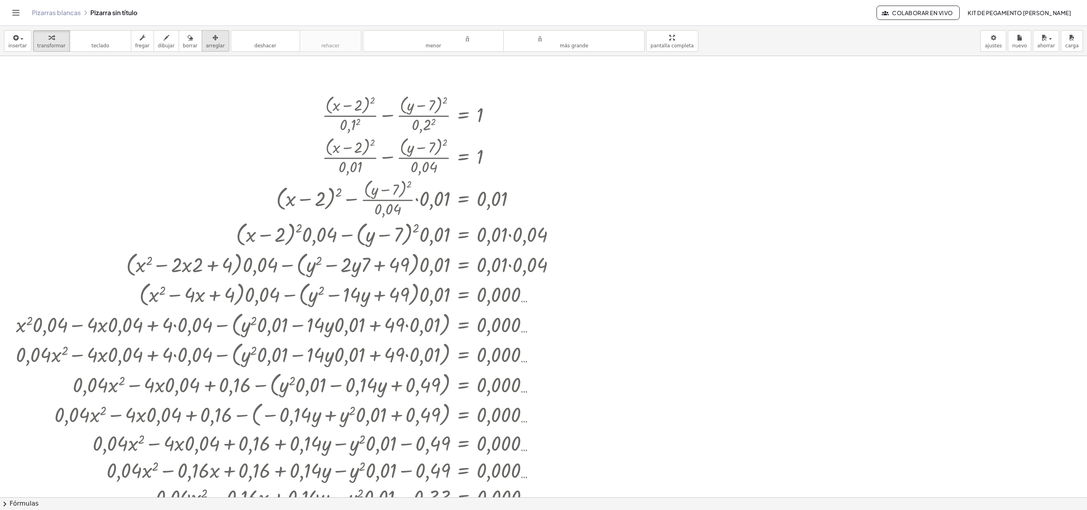
click at [212, 41] on icon "button" at bounding box center [215, 38] width 6 height 10
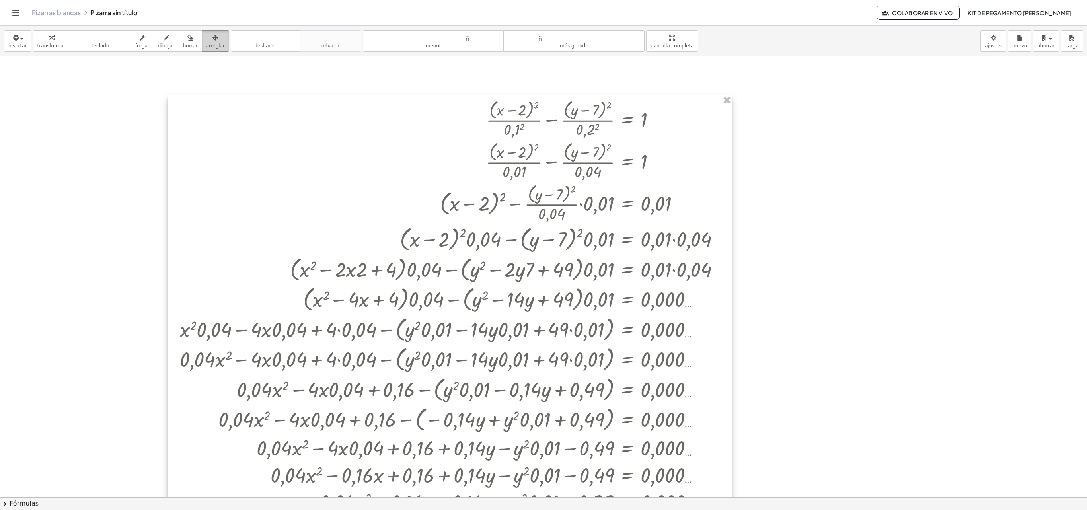
click at [535, 283] on div at bounding box center [450, 319] width 564 height 449
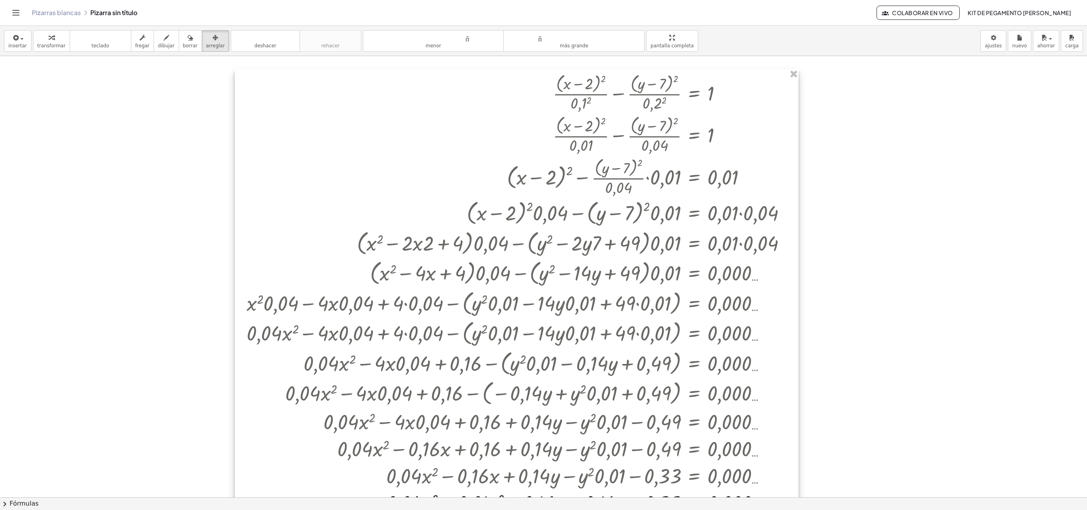
drag, startPoint x: 590, startPoint y: 303, endPoint x: 656, endPoint y: 277, distance: 71.8
click at [603, 277] on div at bounding box center [517, 293] width 564 height 449
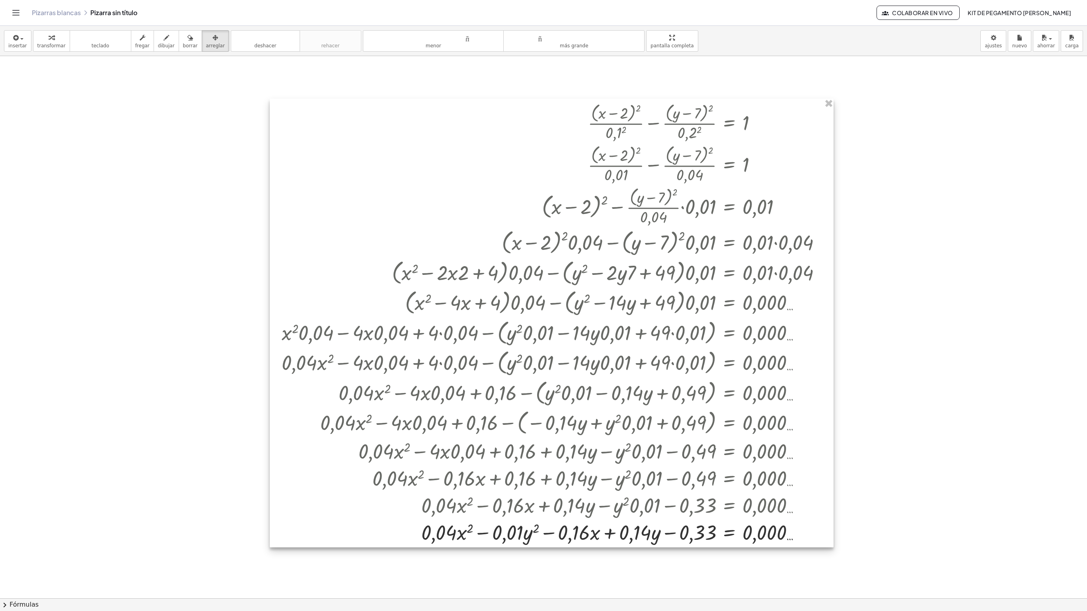
drag, startPoint x: 645, startPoint y: 308, endPoint x: 679, endPoint y: 337, distance: 45.1
click at [603, 283] on div at bounding box center [552, 323] width 564 height 449
click at [603, 261] on div at bounding box center [543, 74] width 1087 height 2164
click at [43, 37] on div "button" at bounding box center [51, 38] width 28 height 10
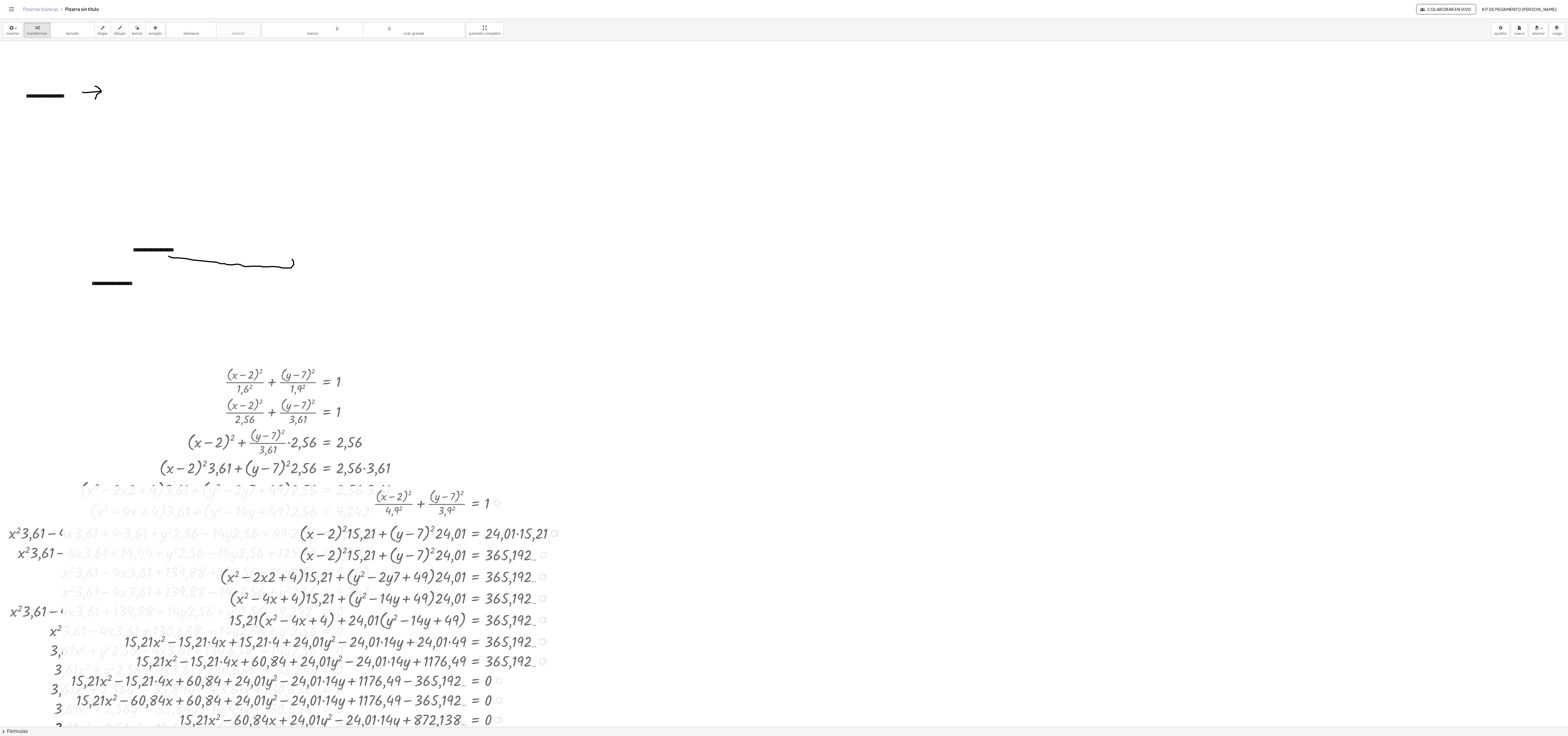
scroll to position [229, 0]
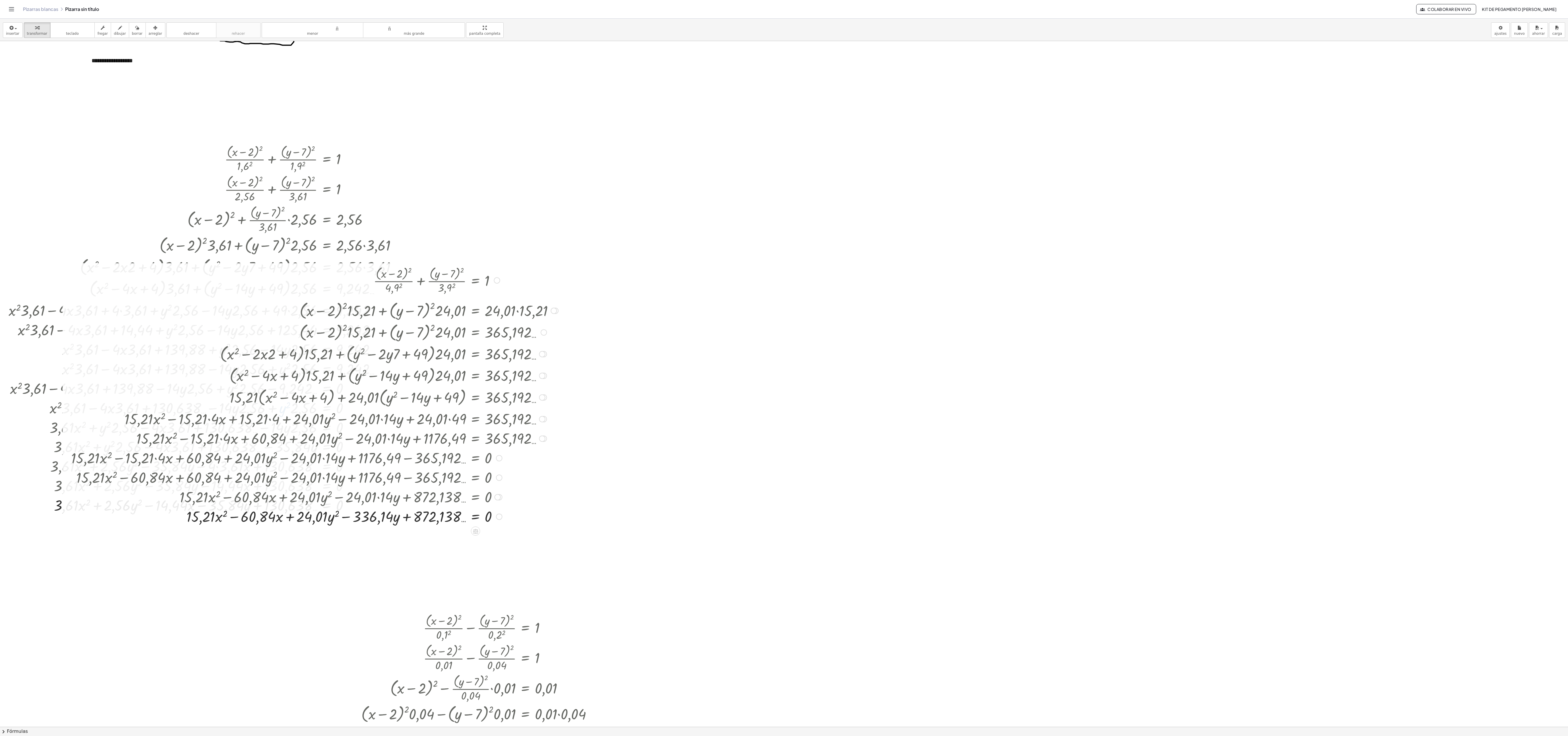
drag, startPoint x: 283, startPoint y: 317, endPoint x: 527, endPoint y: 355, distance: 246.9
click at [435, 204] on div "+ · ( + x − 2 ) 2 · 4,9 2 + · ( + y − 7 ) 2 · 3,9 2 = 1 + · ( + x − 2 ) 2 · 24,…" at bounding box center [475, 281] width 0 height 0
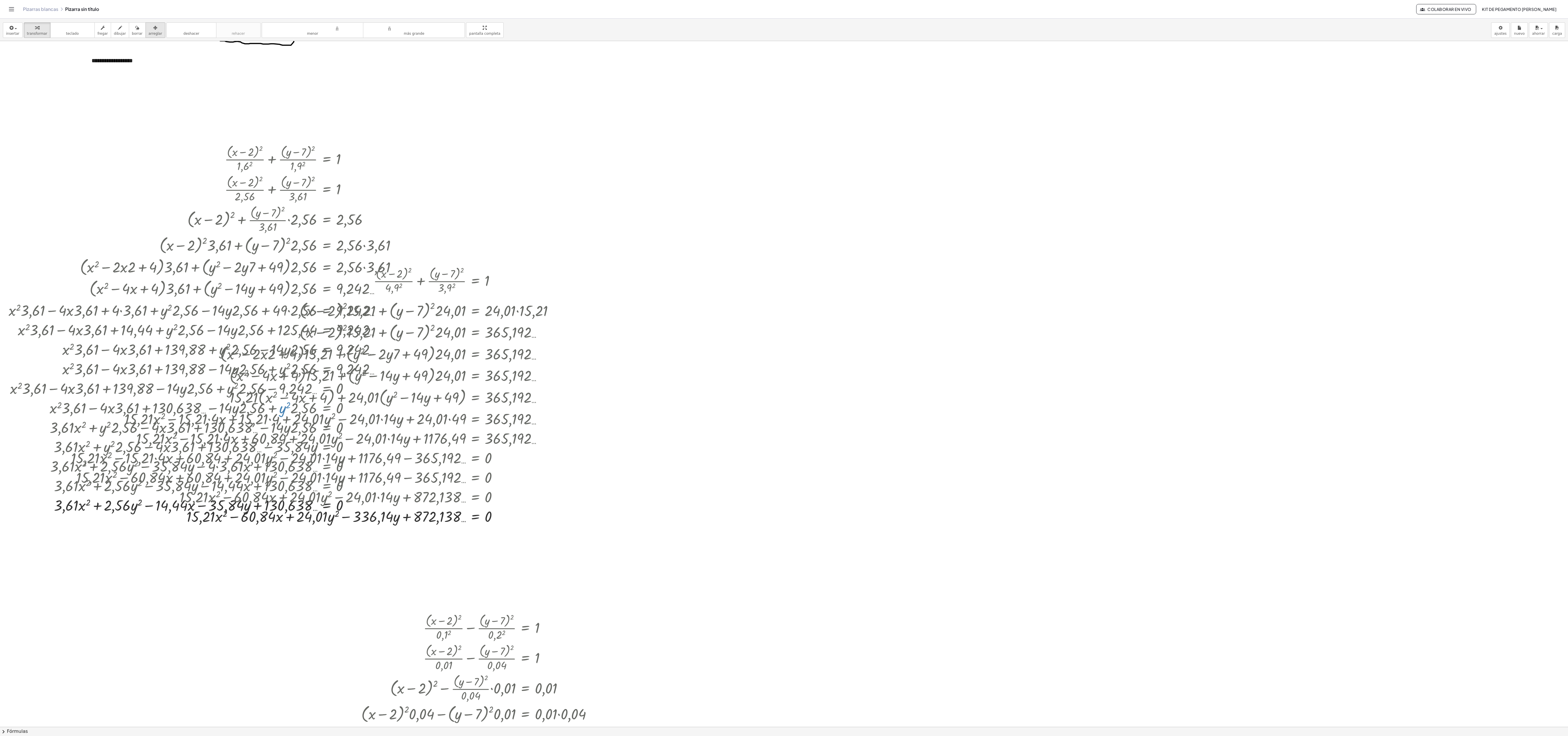
click at [157, 35] on font "arreglar" at bounding box center [155, 34] width 14 height 4
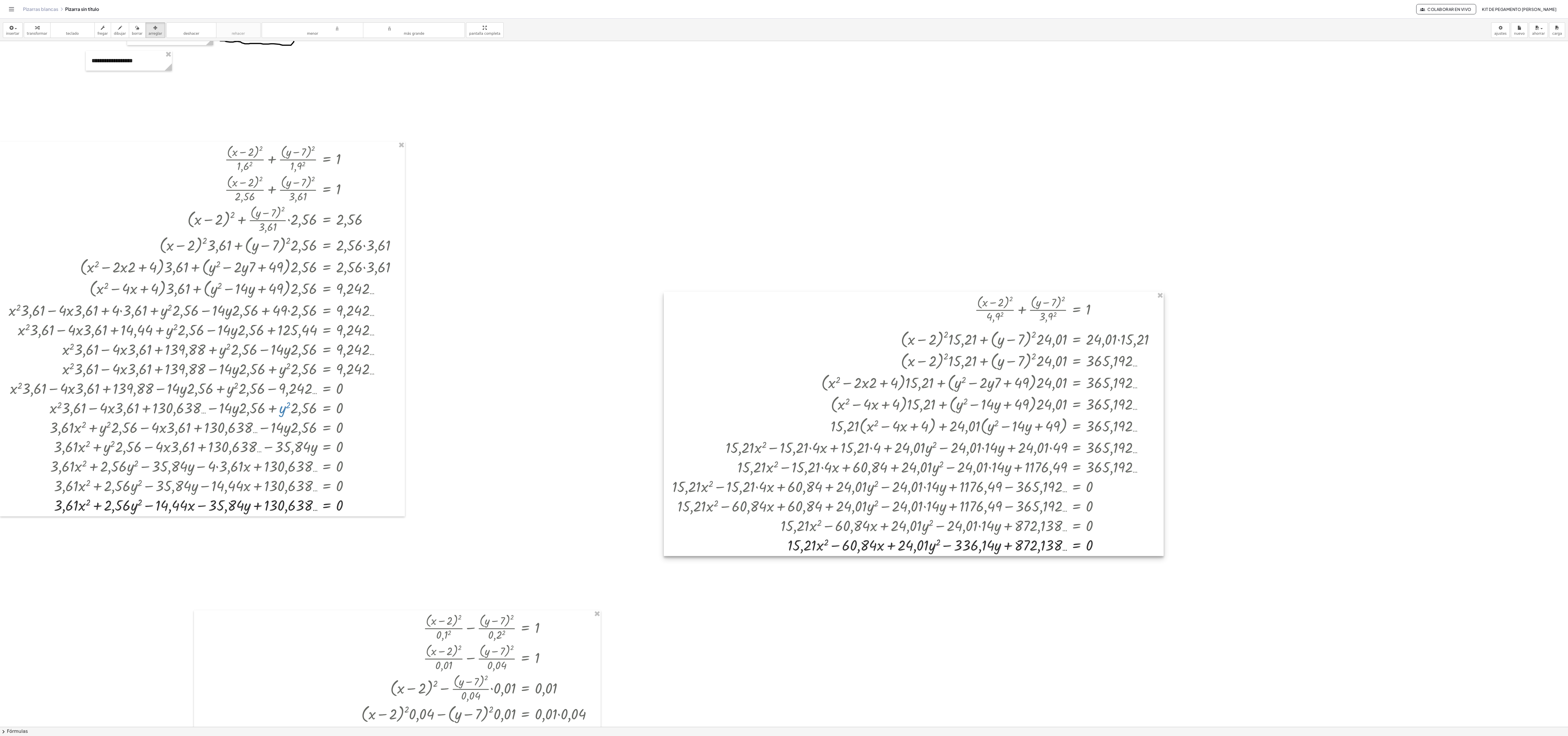
click at [435, 204] on div at bounding box center [913, 424] width 500 height 264
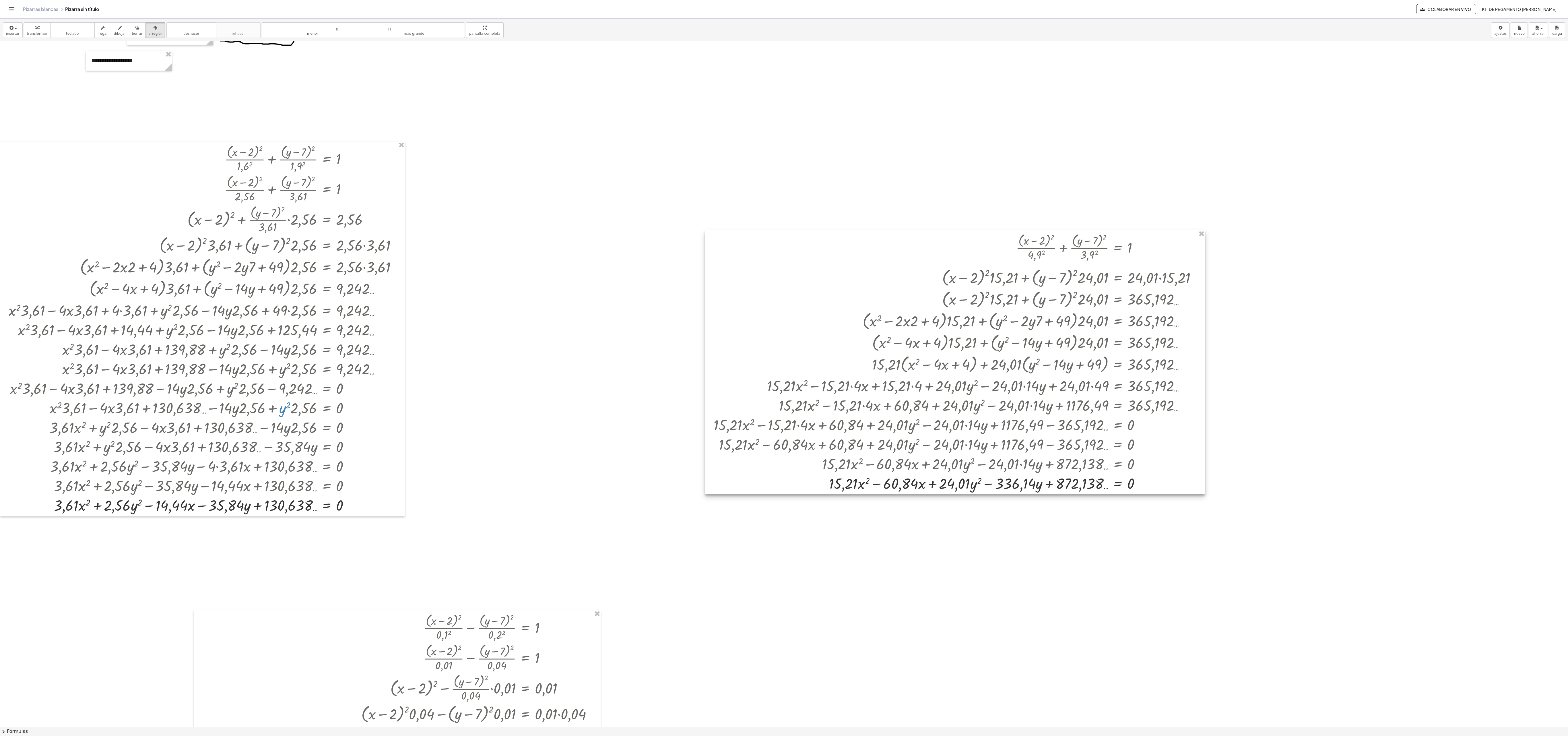
drag, startPoint x: 967, startPoint y: 451, endPoint x: 1009, endPoint y: 389, distance: 74.9
click at [435, 204] on div at bounding box center [954, 362] width 500 height 264
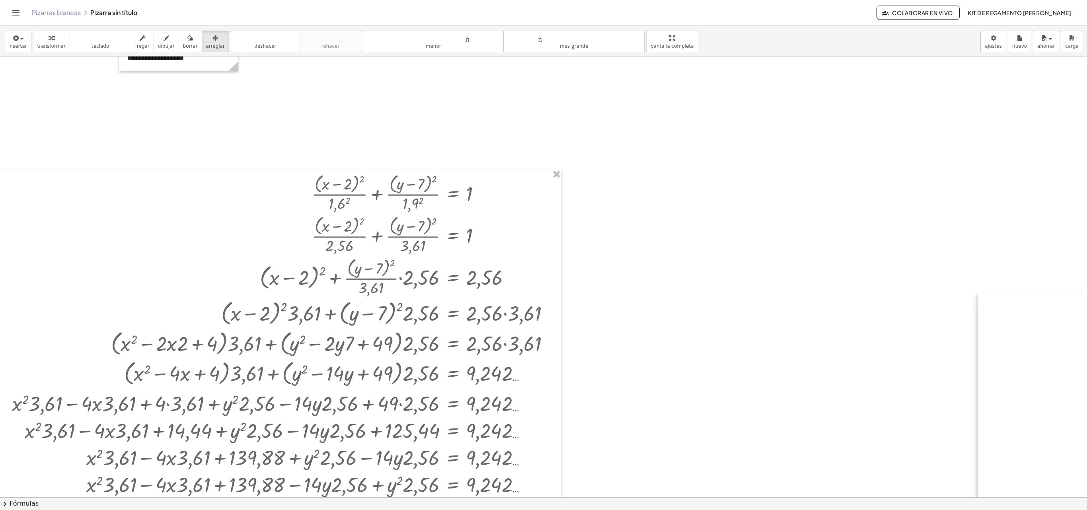
scroll to position [345, 0]
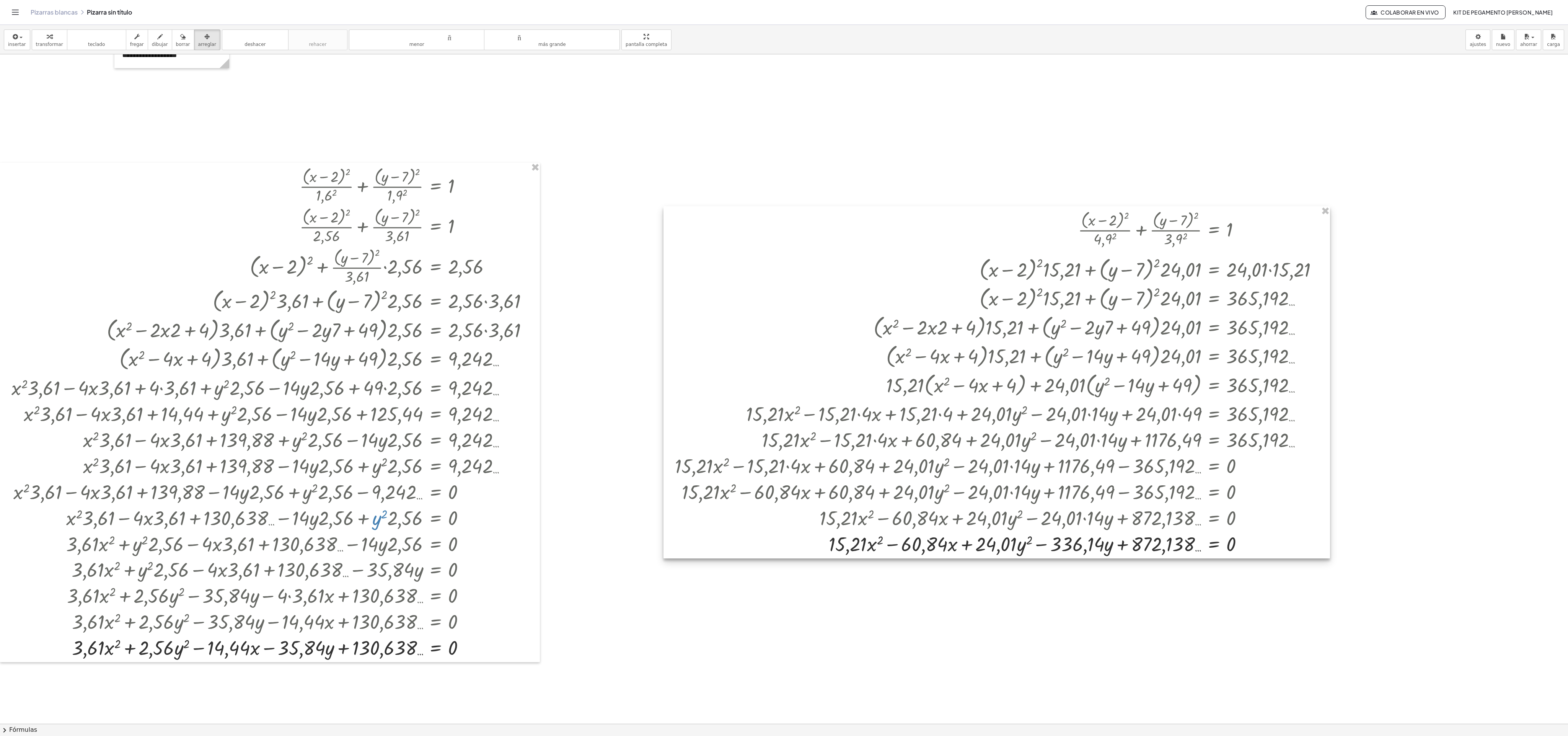
drag, startPoint x: 1281, startPoint y: 390, endPoint x: 1004, endPoint y: 315, distance: 287.0
click at [580, 272] on div at bounding box center [997, 382] width 667 height 352
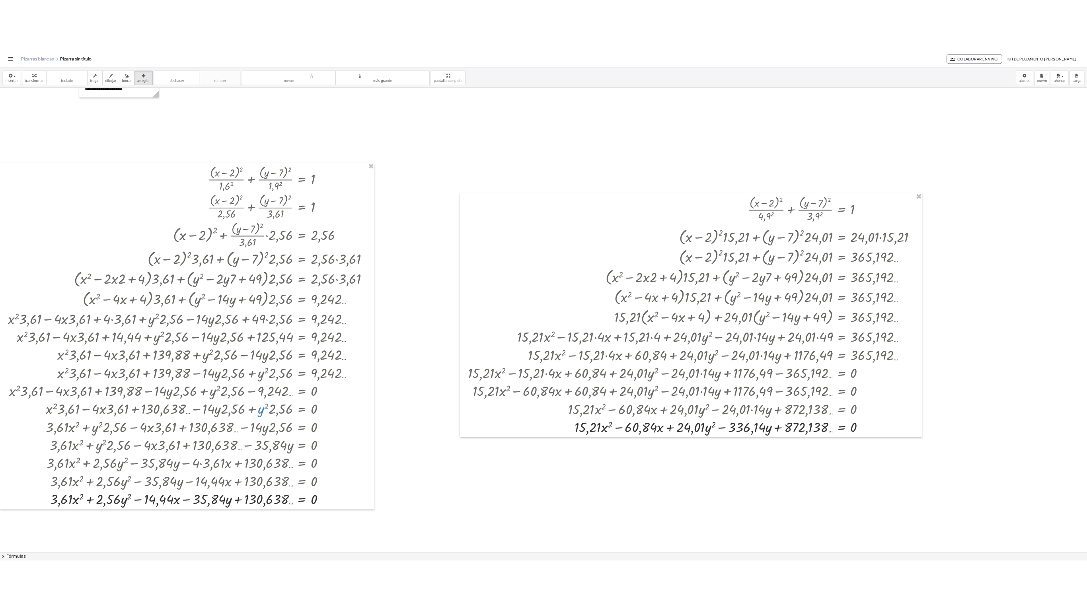
scroll to position [345, 0]
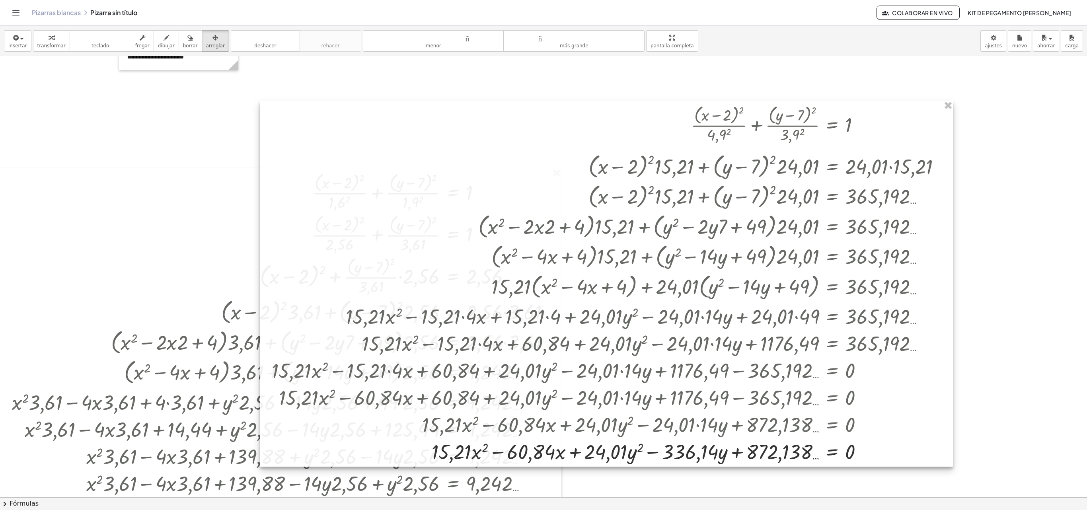
drag, startPoint x: 832, startPoint y: 339, endPoint x: 500, endPoint y: 261, distance: 340.8
click at [500, 261] on div at bounding box center [606, 284] width 693 height 366
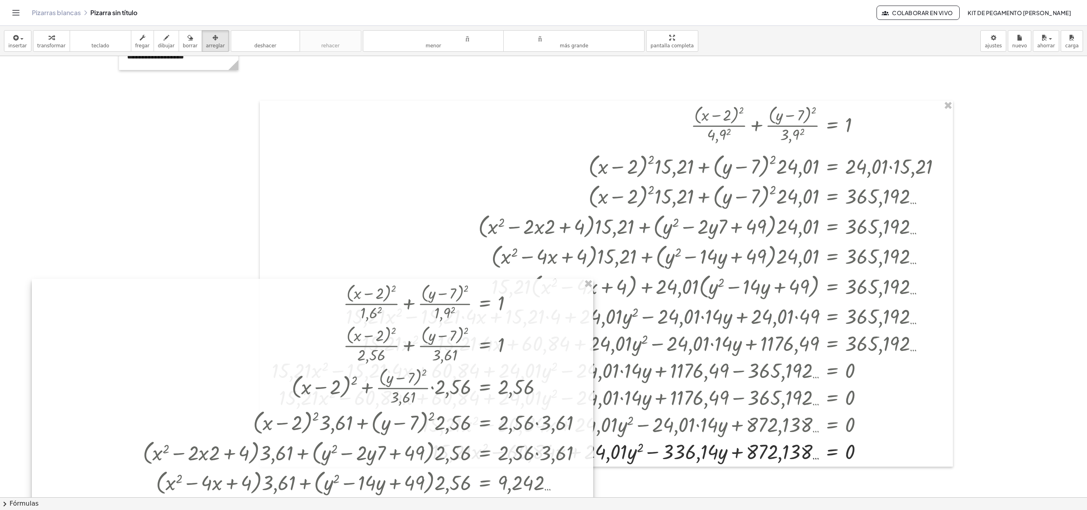
drag, startPoint x: 214, startPoint y: 476, endPoint x: 218, endPoint y: 500, distance: 24.2
click at [218, 283] on div "insertar Seleccione uno: Expresión matemática Función Texto Vídeo de YouTube Gr…" at bounding box center [543, 268] width 1087 height 484
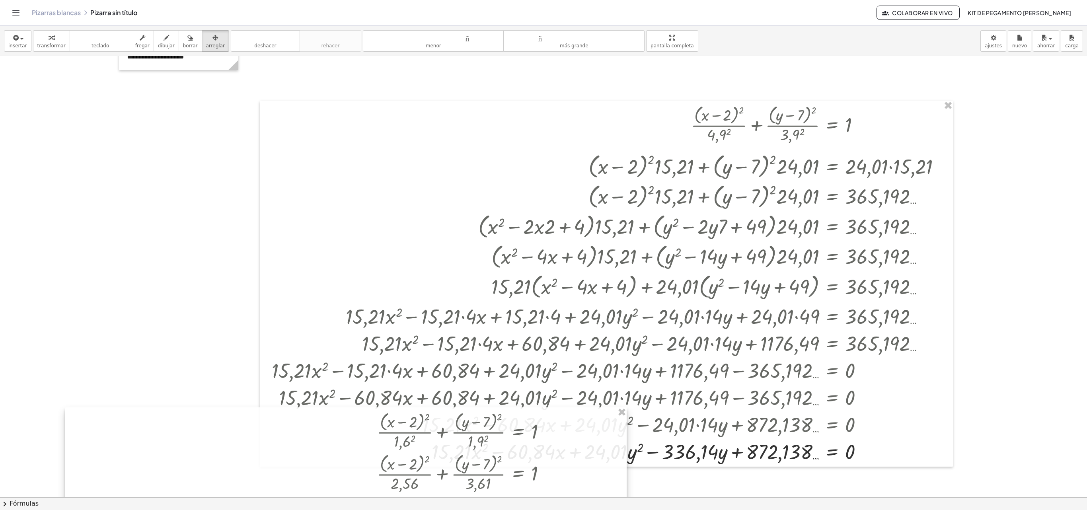
drag, startPoint x: 221, startPoint y: 338, endPoint x: 250, endPoint y: 541, distance: 204.9
click at [250, 283] on html "Actividades matemáticas fáciles de comprender Pizarras blancas Clases Cuenta ve…" at bounding box center [543, 255] width 1087 height 510
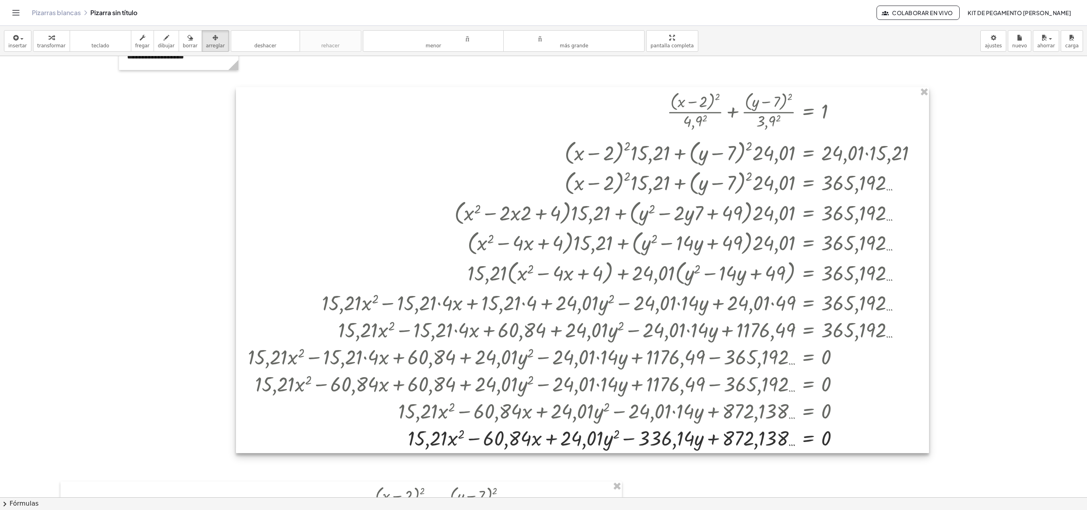
drag, startPoint x: 629, startPoint y: 306, endPoint x: 605, endPoint y: 293, distance: 27.4
click at [603, 283] on div at bounding box center [582, 270] width 693 height 366
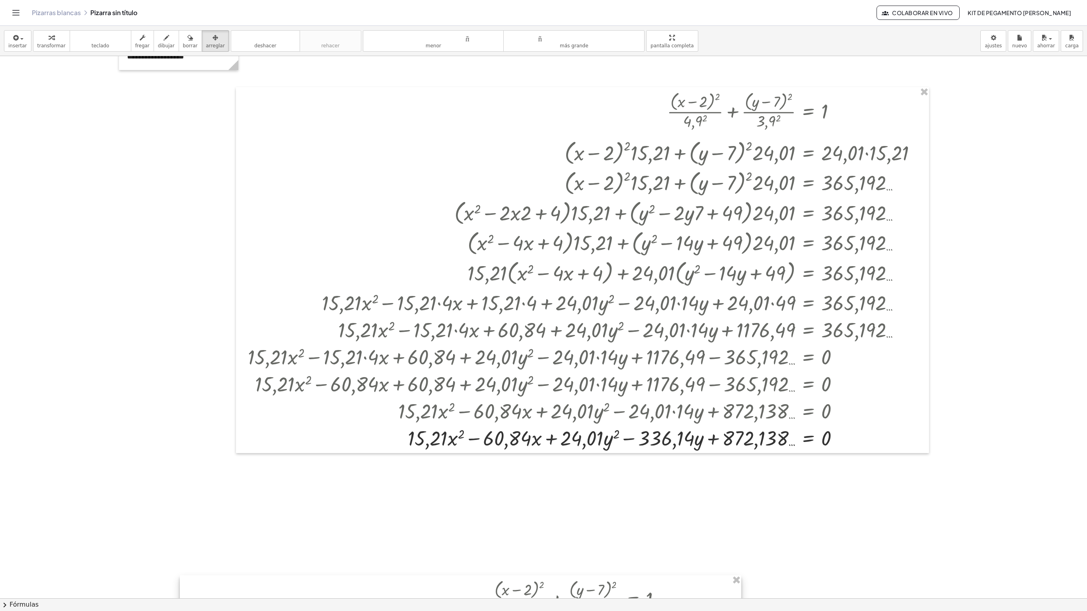
drag, startPoint x: 465, startPoint y: 516, endPoint x: 587, endPoint y: 609, distance: 152.8
click at [587, 283] on div "insertar Seleccione uno: Expresión matemática Función Texto Vídeo de YouTube Gr…" at bounding box center [543, 318] width 1087 height 585
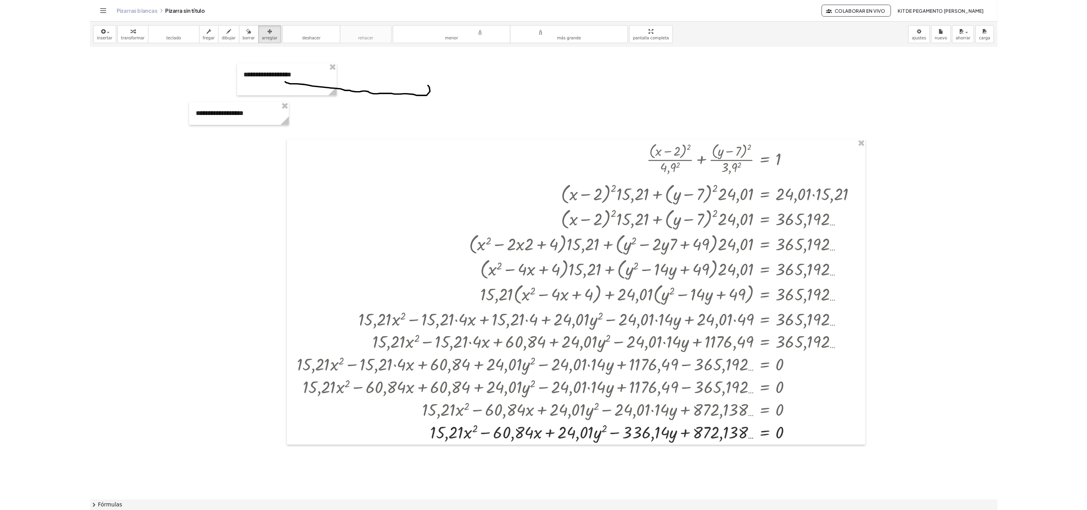
scroll to position [107, 0]
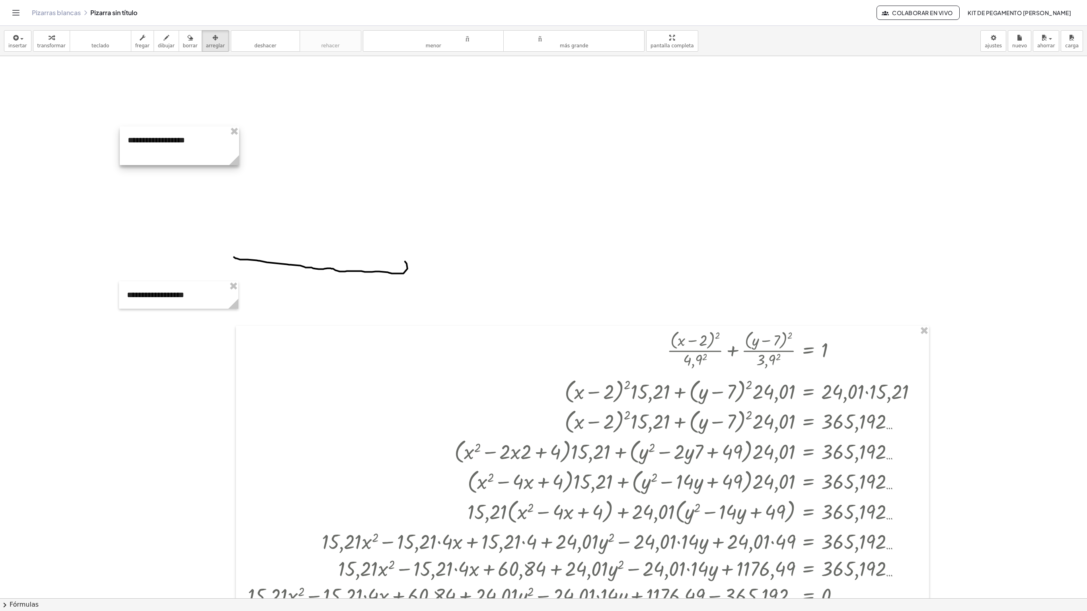
drag, startPoint x: 228, startPoint y: 249, endPoint x: 151, endPoint y: 158, distance: 119.7
click at [140, 127] on div at bounding box center [179, 146] width 119 height 39
drag, startPoint x: 198, startPoint y: 303, endPoint x: 87, endPoint y: 210, distance: 145.2
click at [87, 211] on div at bounding box center [71, 206] width 119 height 27
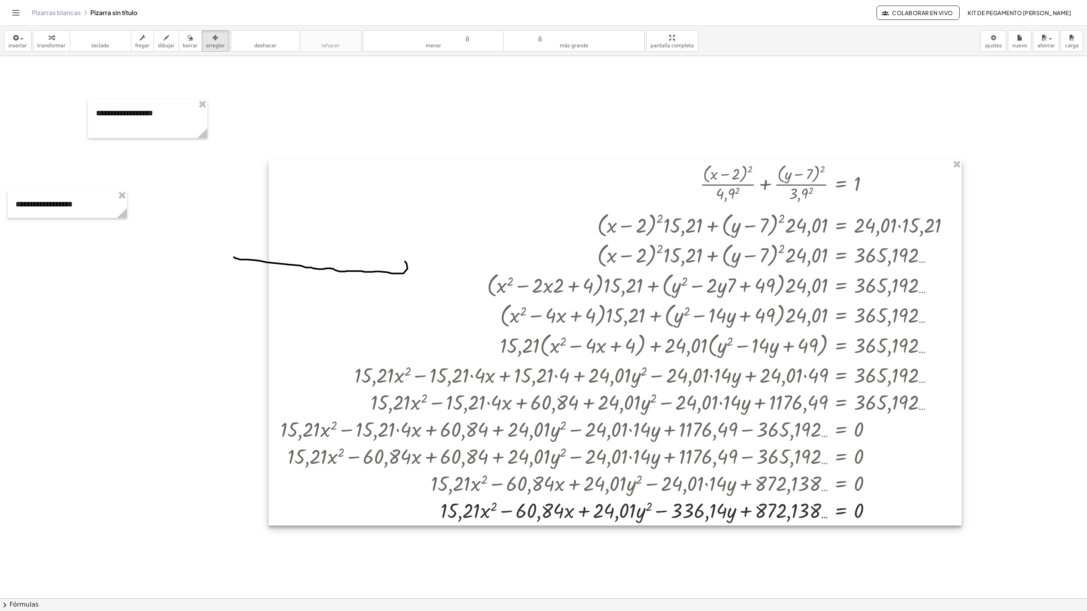
drag, startPoint x: 609, startPoint y: 473, endPoint x: 640, endPoint y: 325, distance: 152.0
click at [603, 283] on div at bounding box center [615, 343] width 693 height 366
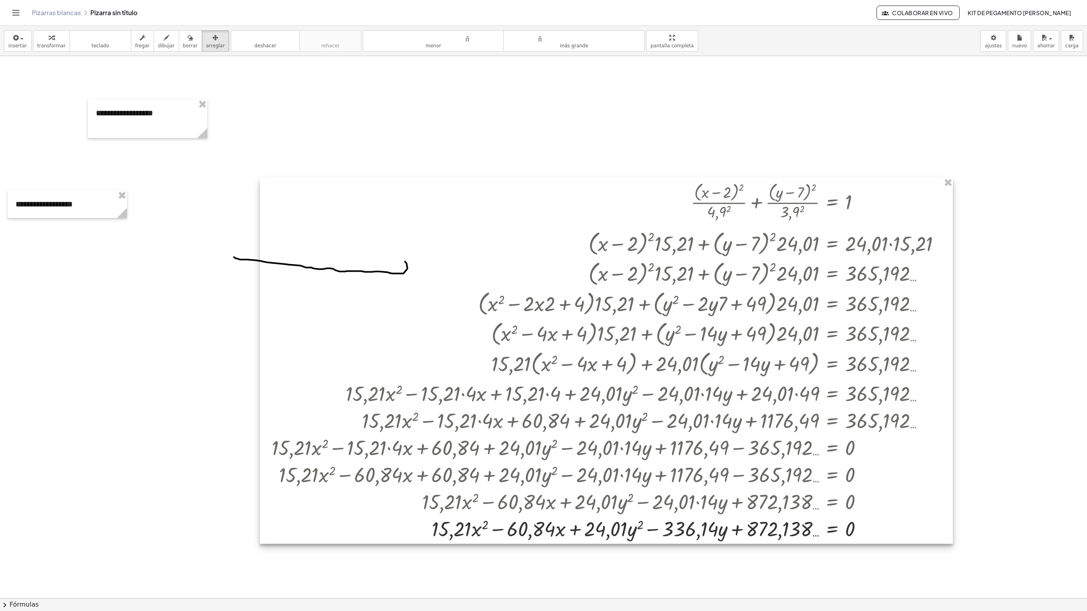
drag, startPoint x: 640, startPoint y: 325, endPoint x: 614, endPoint y: 342, distance: 30.9
click at [603, 283] on div at bounding box center [606, 361] width 693 height 366
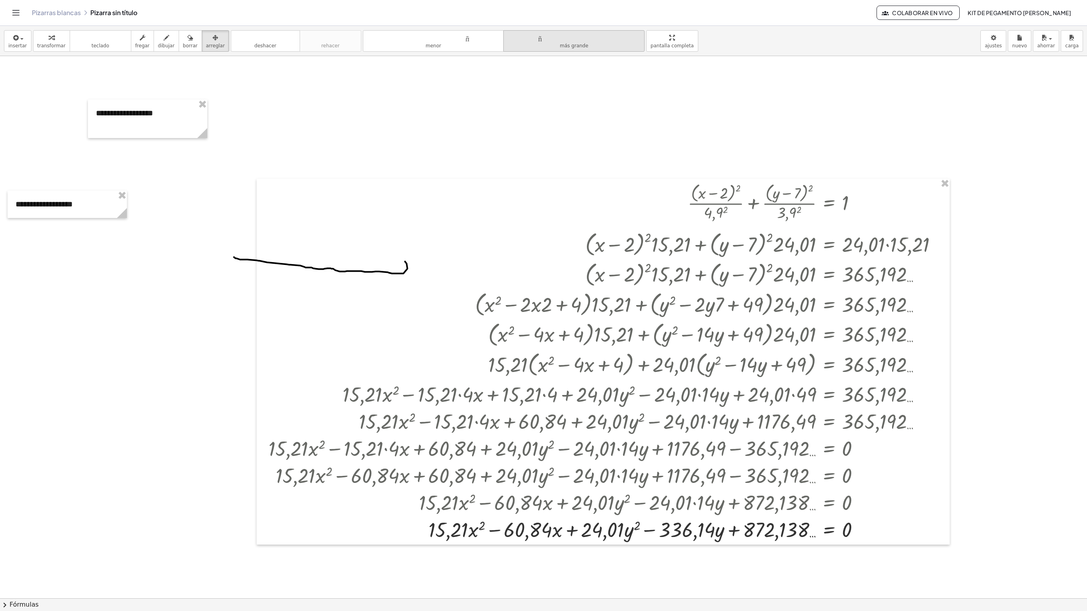
click at [564, 39] on font "tamaño_del_formato" at bounding box center [574, 38] width 132 height 8
click at [603, 265] on div at bounding box center [603, 362] width 693 height 366
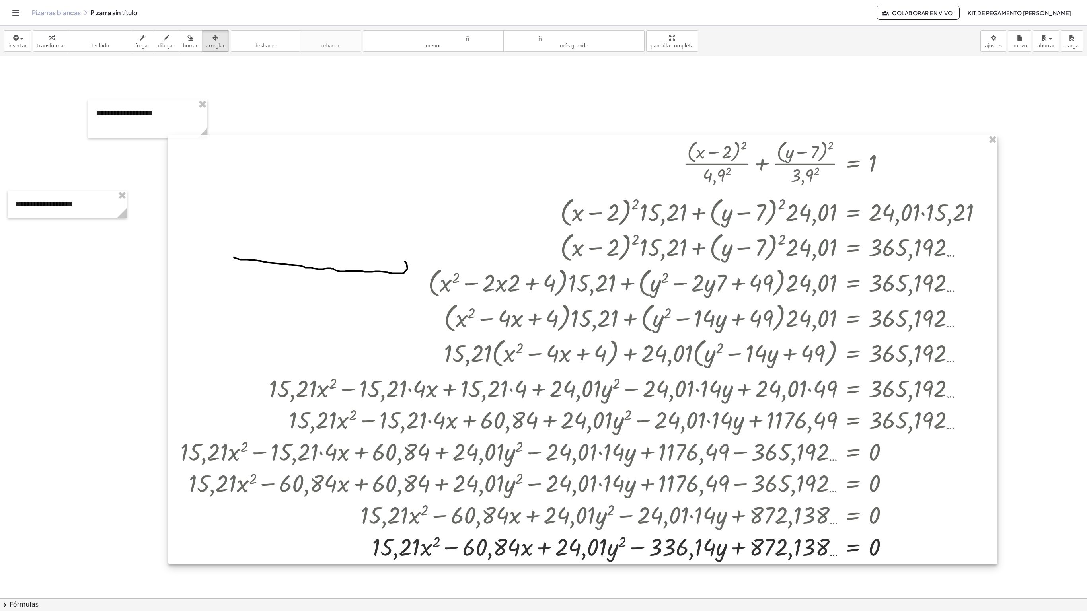
drag, startPoint x: 714, startPoint y: 288, endPoint x: 766, endPoint y: 305, distance: 55.1
click at [603, 283] on div at bounding box center [582, 349] width 829 height 429
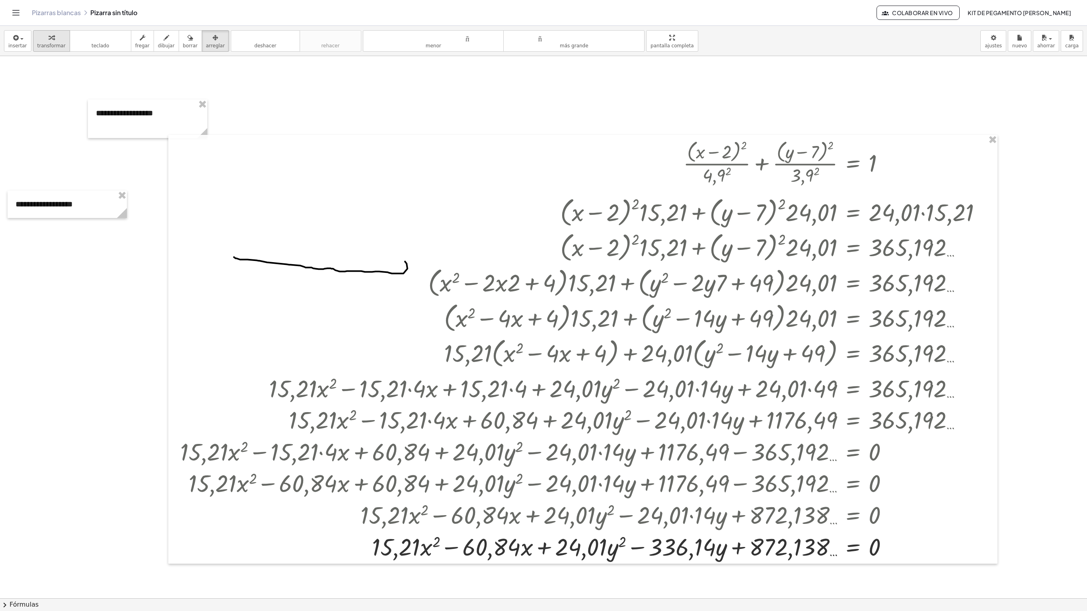
click at [53, 38] on div "button" at bounding box center [51, 38] width 28 height 10
click at [603, 283] on div at bounding box center [584, 546] width 816 height 32
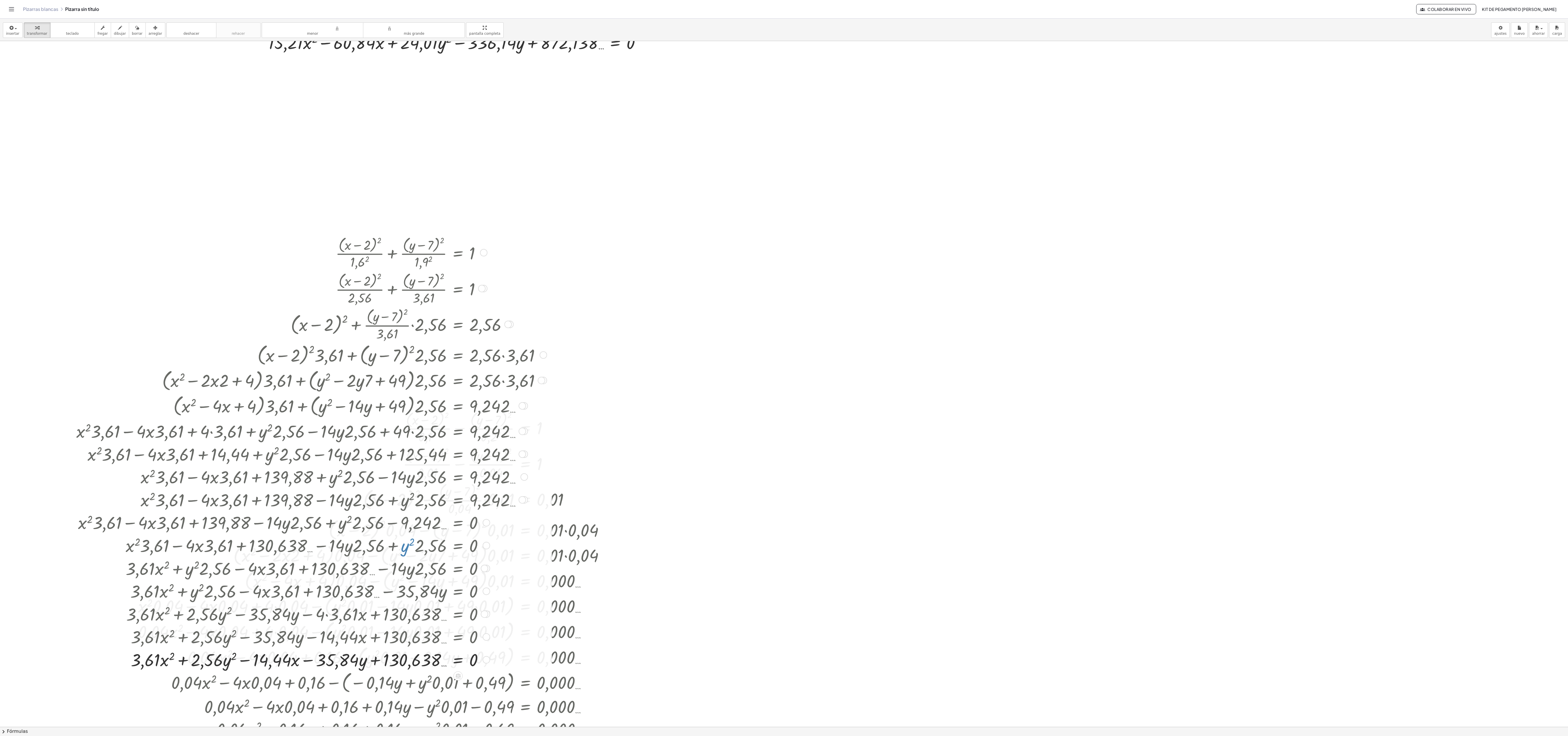
scroll to position [574, 0]
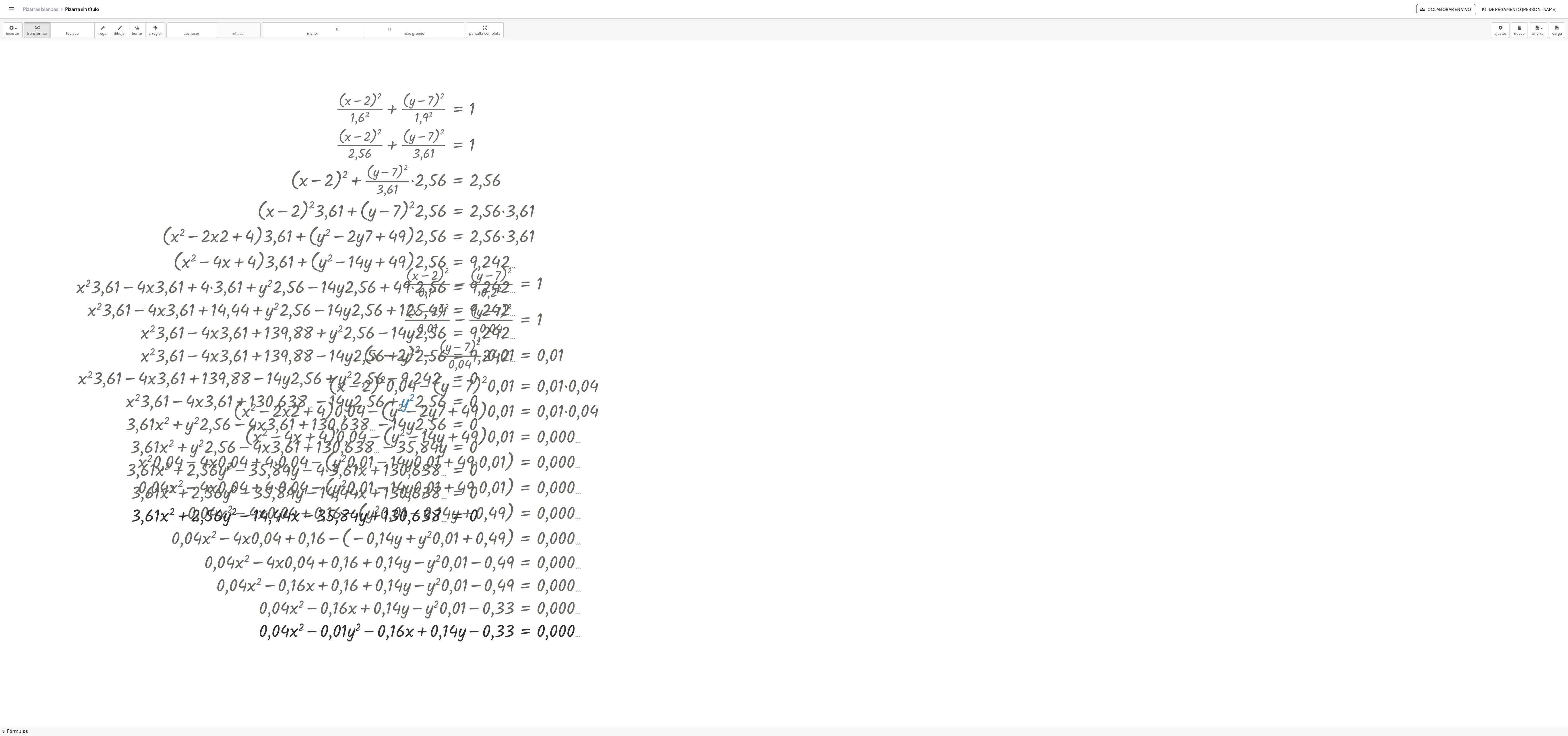
drag, startPoint x: 406, startPoint y: 383, endPoint x: 869, endPoint y: 418, distance: 464.3
click at [435, 204] on div "+ · ( + x − 2 ) 2 · 4,9 2 + · ( + y − 7 ) 2 · 3,9 2 = 1 + · ( + x − 2 ) 2 · 24,…" at bounding box center [784, 491] width 1568 height 2049
click at [157, 32] on font "arreglar" at bounding box center [155, 34] width 14 height 4
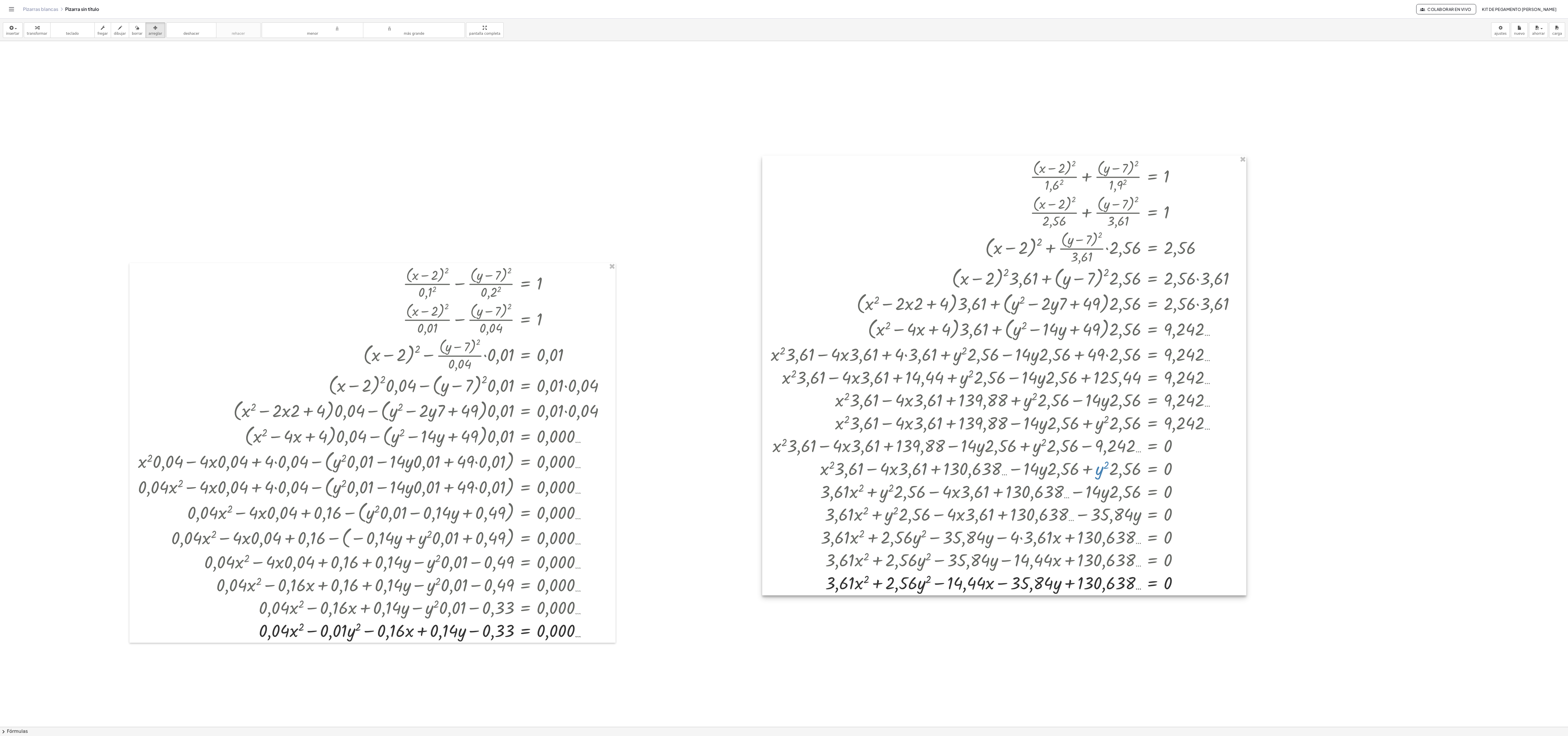
click at [435, 204] on div at bounding box center [1004, 375] width 484 height 439
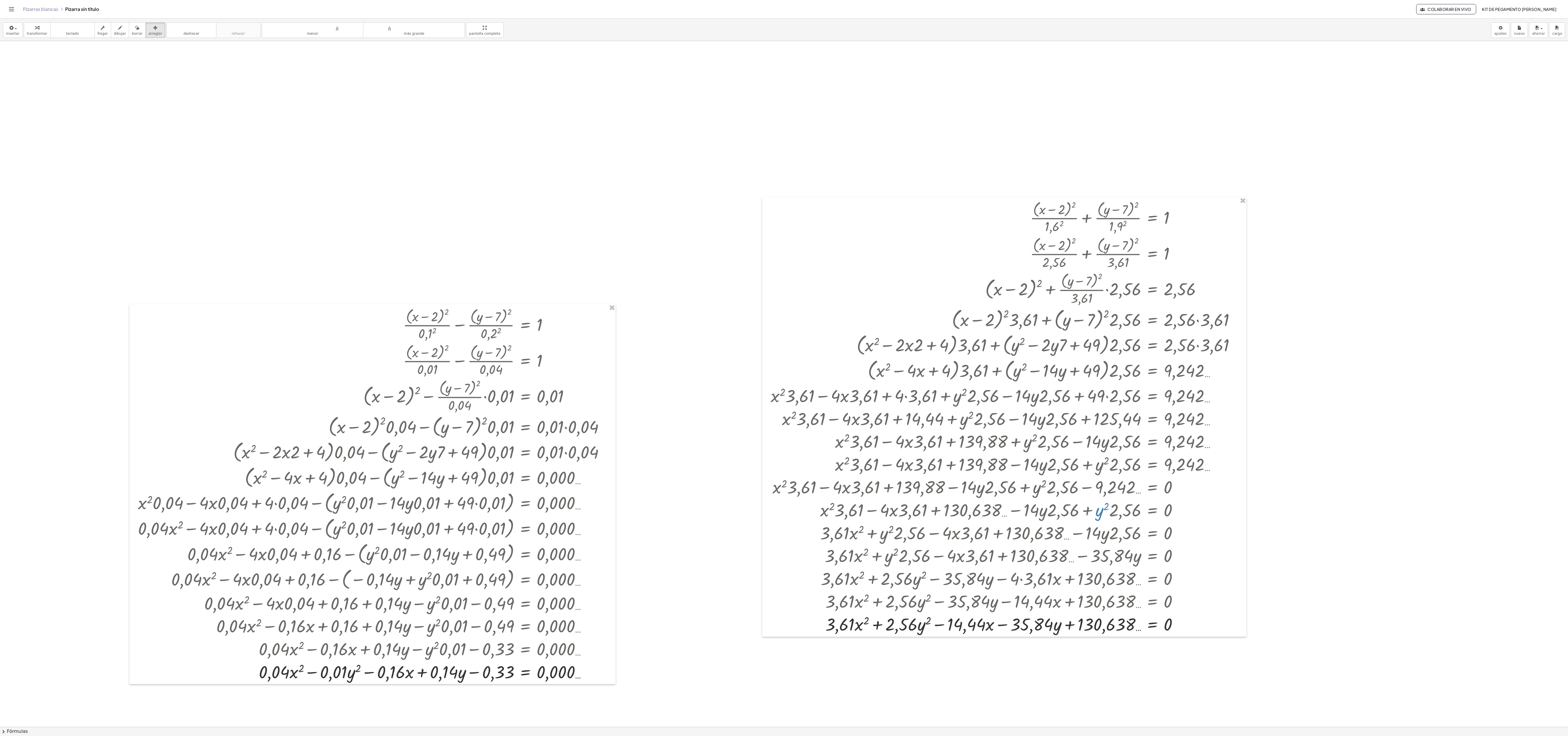
scroll to position [689, 0]
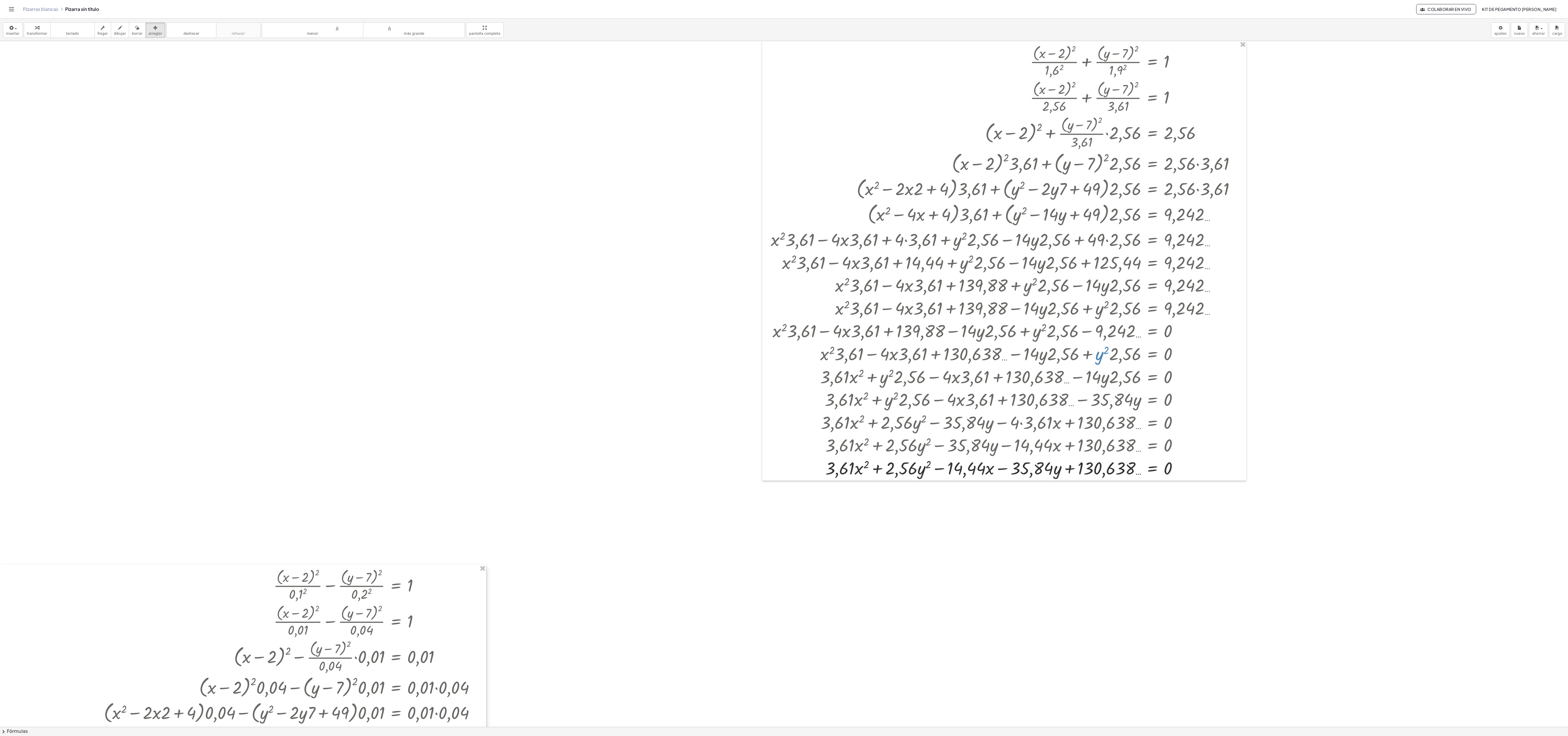
drag, startPoint x: 507, startPoint y: 364, endPoint x: 291, endPoint y: 781, distance: 469.6
click at [291, 204] on html "Actividades matemáticas fáciles de comprender Pizarras blancas Clases Cuenta ve…" at bounding box center [784, 368] width 1568 height 736
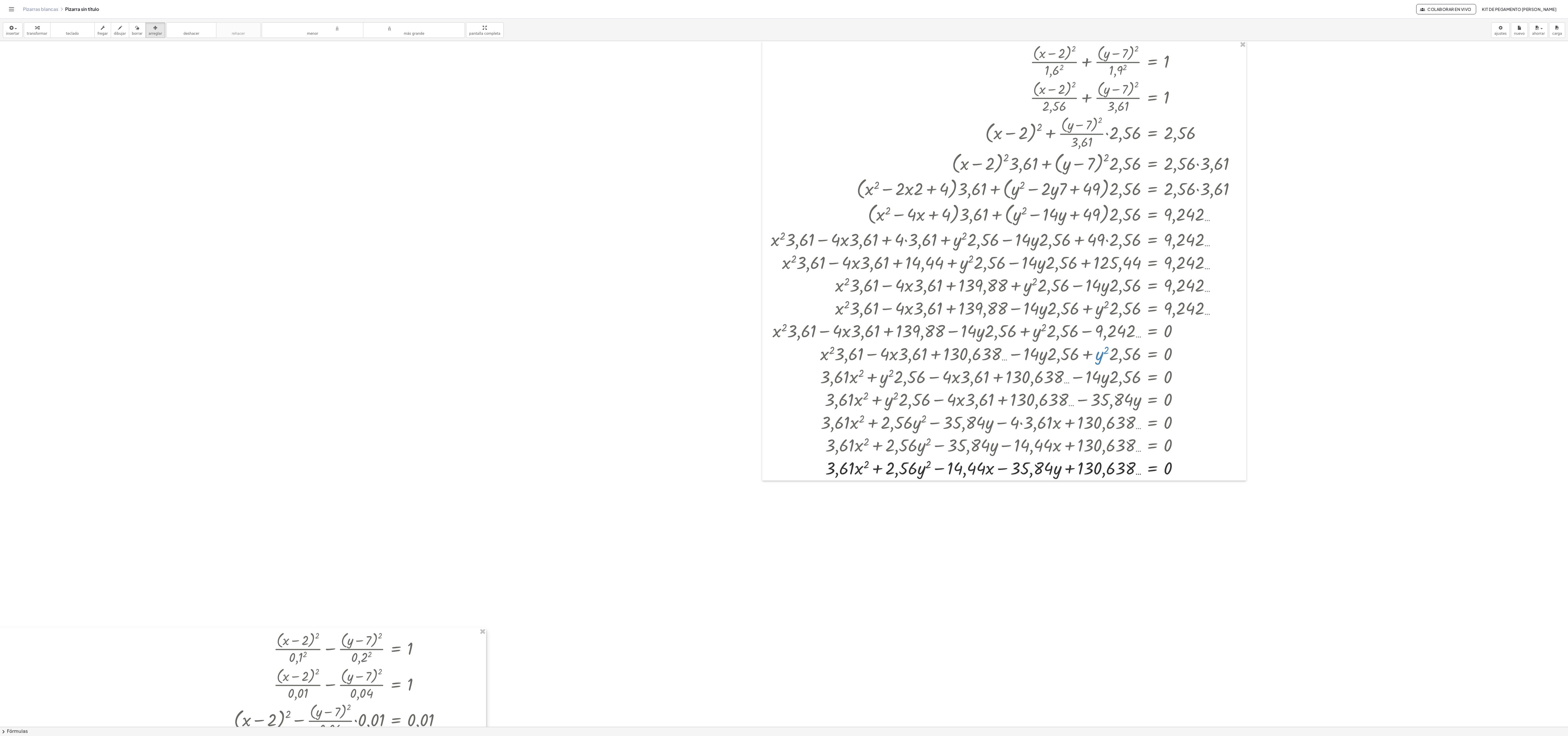
drag, startPoint x: 450, startPoint y: 597, endPoint x: 427, endPoint y: 660, distance: 67.1
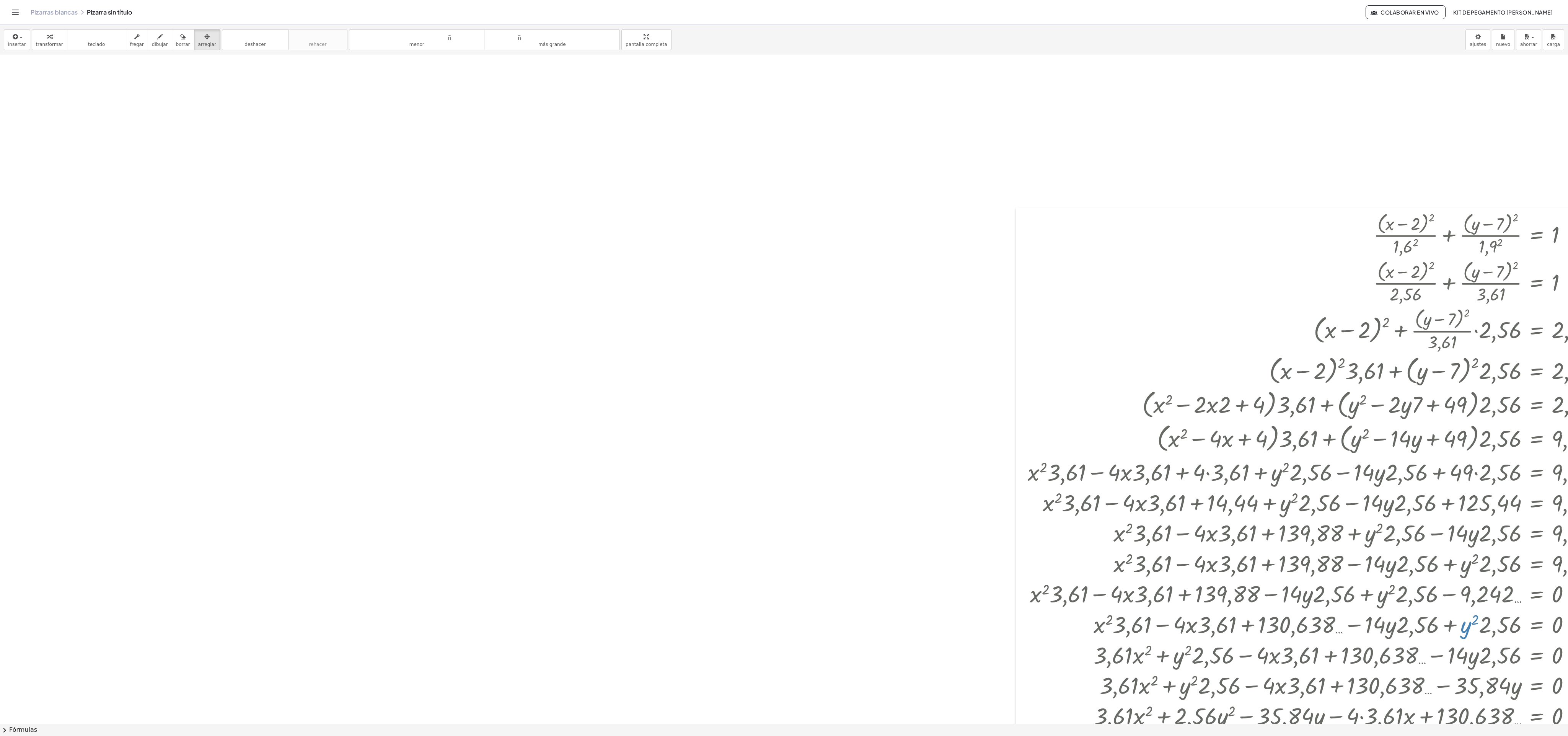
scroll to position [766, 0]
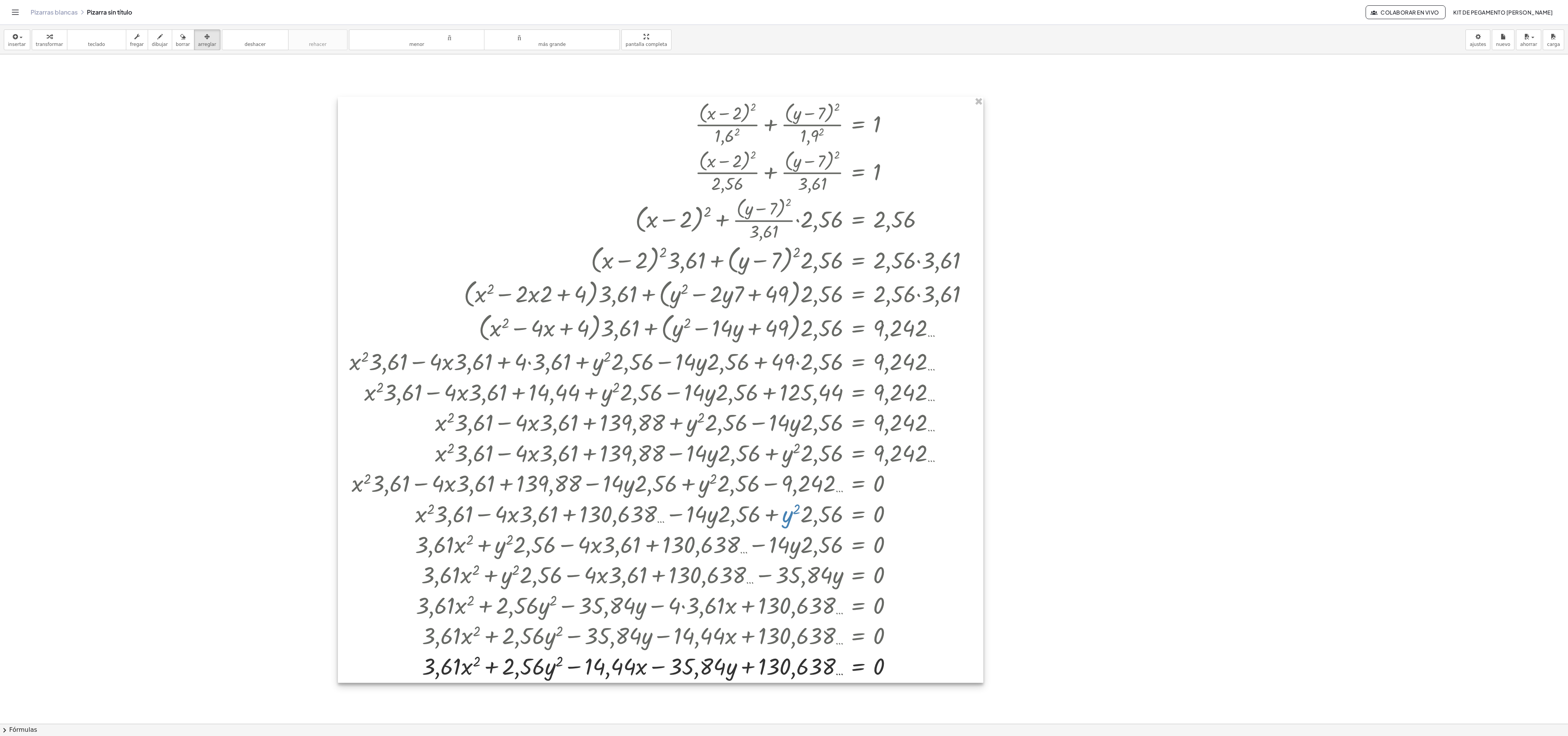
drag, startPoint x: 1001, startPoint y: 392, endPoint x: 617, endPoint y: 357, distance: 385.6
click at [580, 272] on div at bounding box center [660, 390] width 645 height 586
click at [580, 272] on div at bounding box center [784, 654] width 1568 height 2732
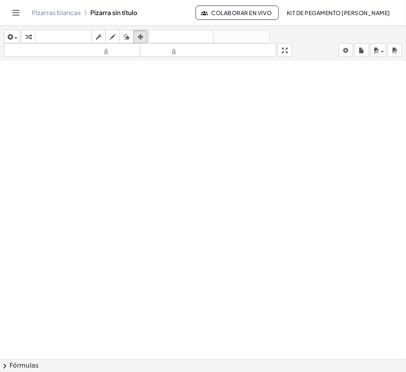
scroll to position [2387, 0]
